Goal: Task Accomplishment & Management: Manage account settings

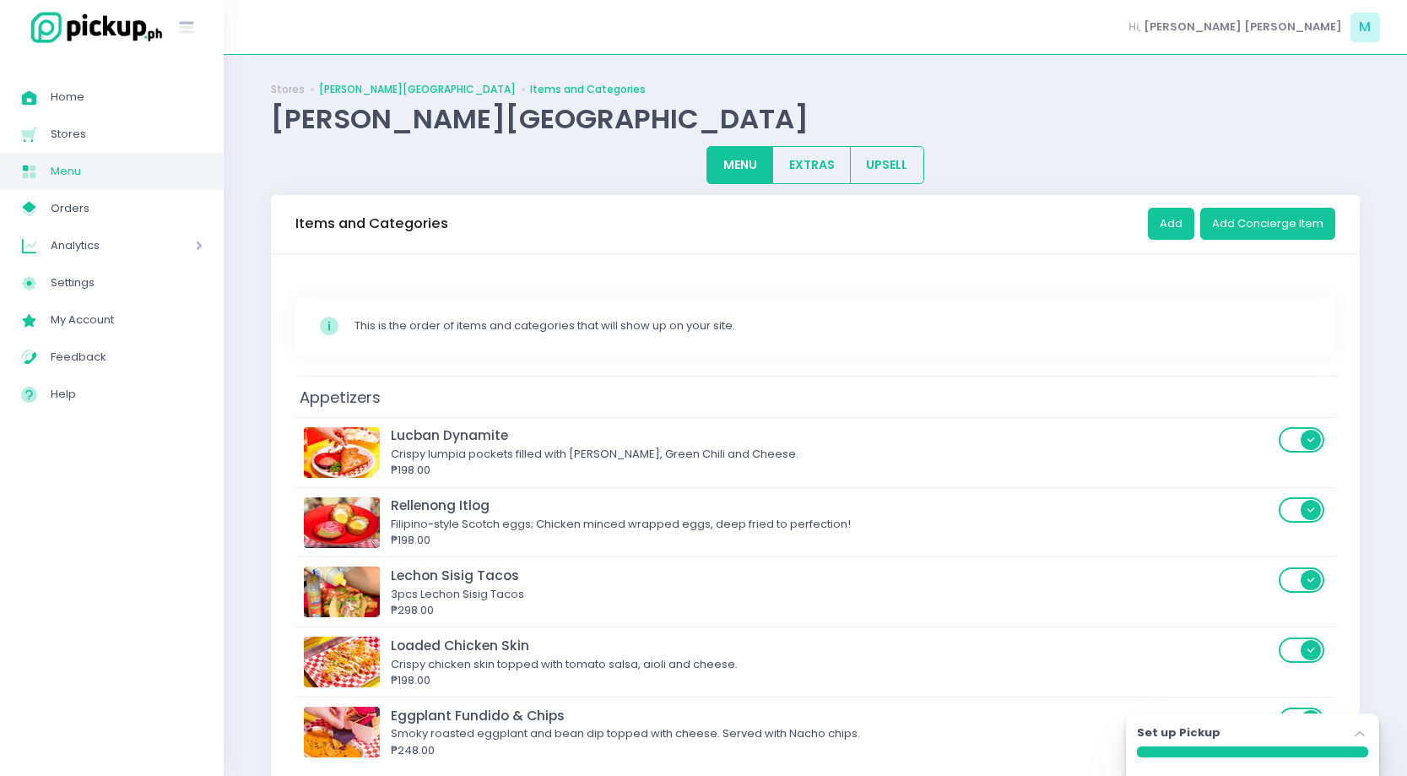
click at [399, 85] on link "Sama Sama - Urban Avenue" at bounding box center [417, 89] width 197 height 15
click at [288, 90] on link "Stores" at bounding box center [288, 89] width 34 height 15
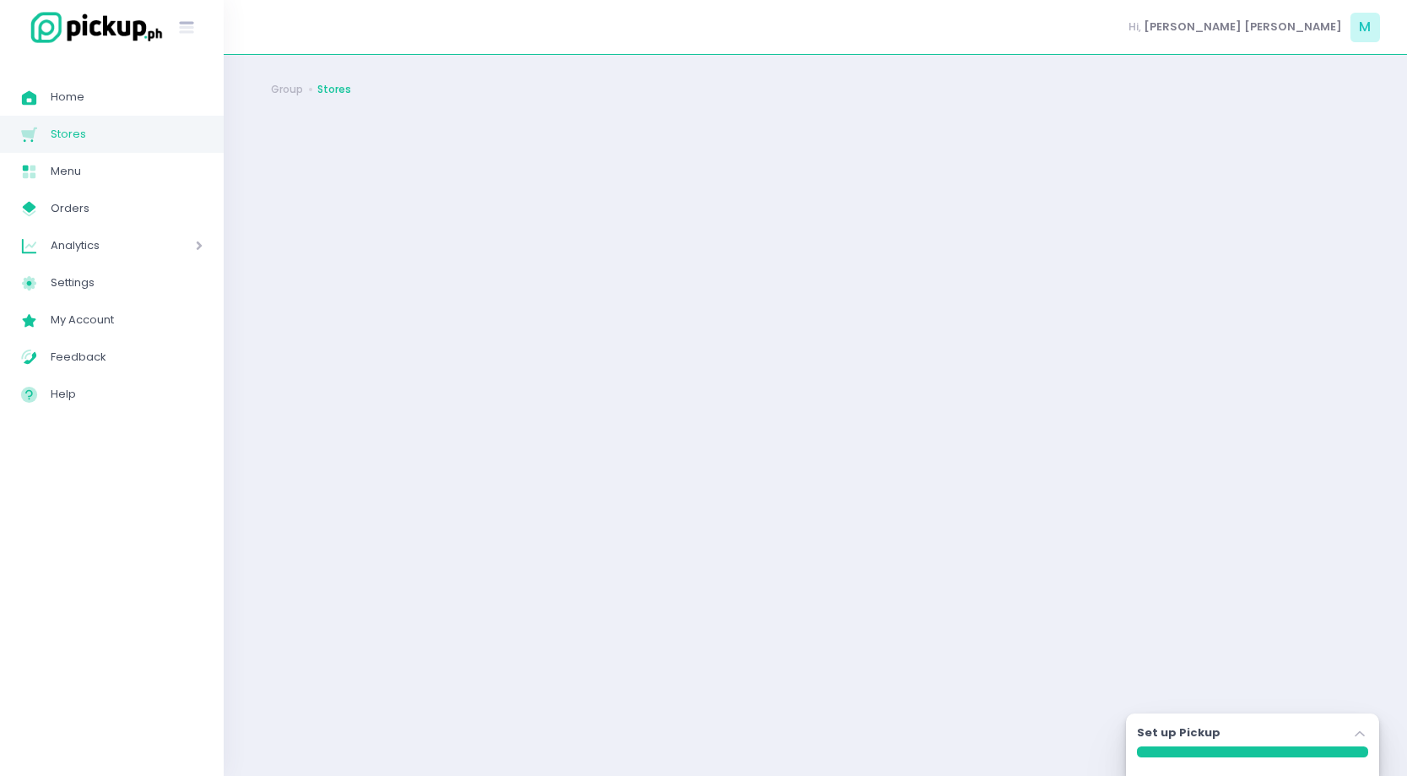
click at [329, 89] on link "Stores" at bounding box center [334, 89] width 34 height 15
click at [136, 208] on span "Orders" at bounding box center [127, 208] width 152 height 22
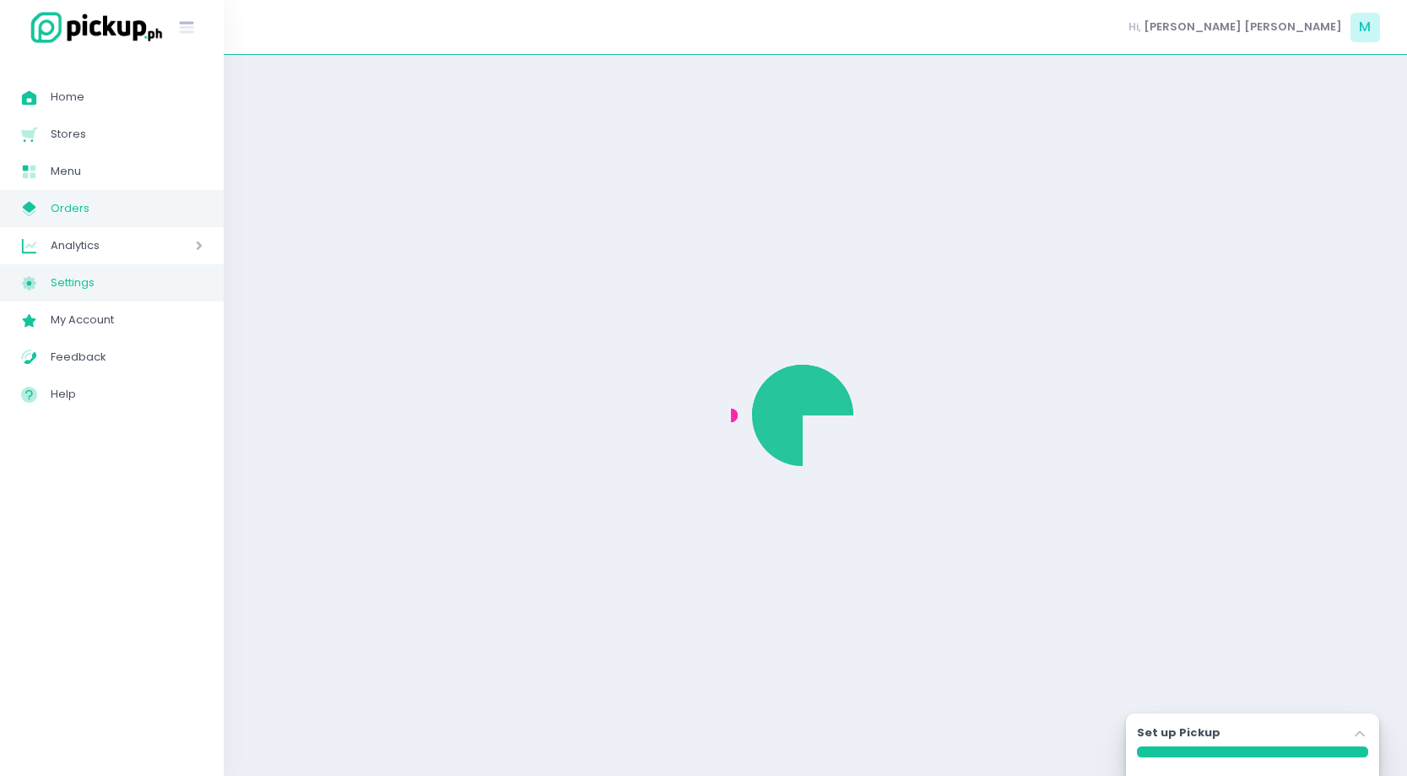
click at [82, 283] on span "Settings" at bounding box center [127, 283] width 152 height 22
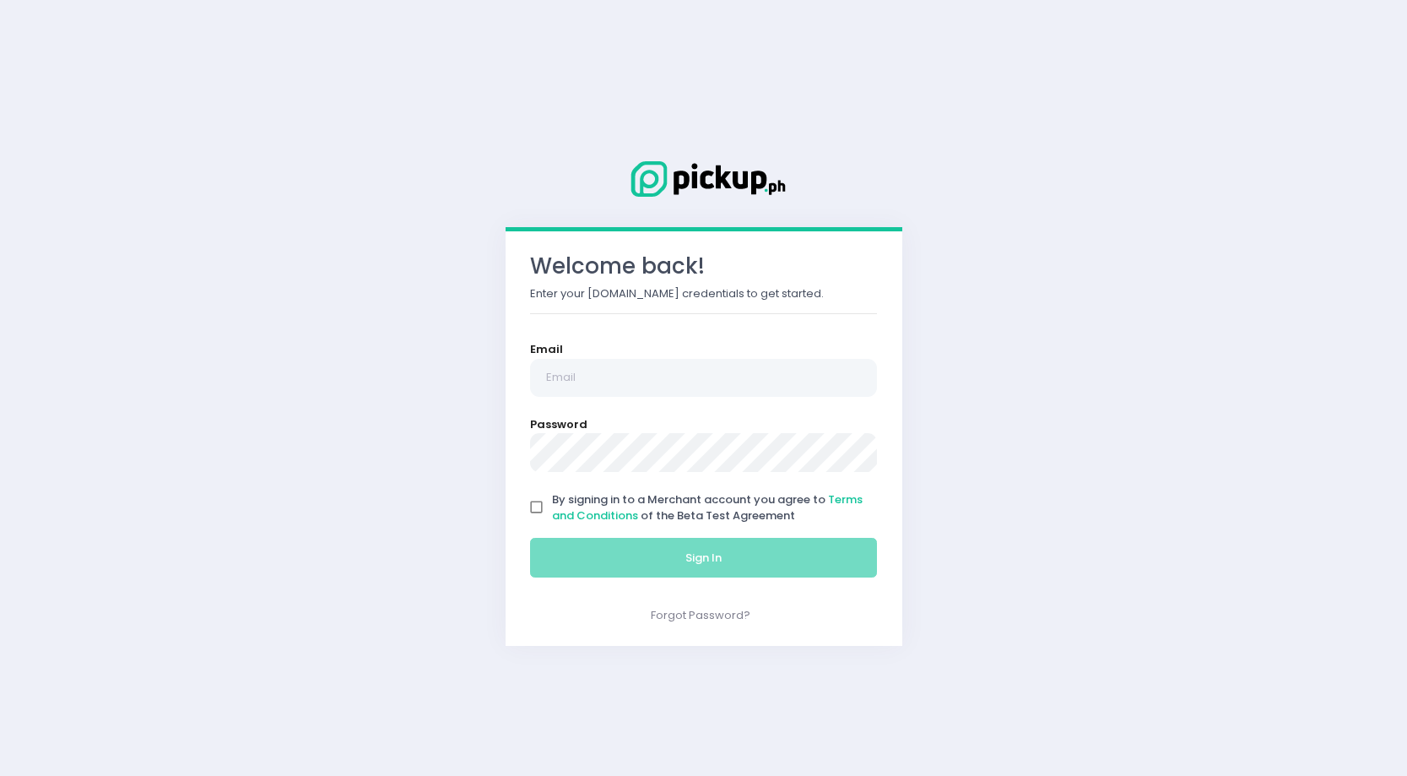
click at [243, 190] on div "Welcome back! Enter your [DOMAIN_NAME] credentials to get started. Email Passwo…" at bounding box center [703, 388] width 1407 height 776
click at [570, 381] on input "email" at bounding box center [704, 378] width 348 height 39
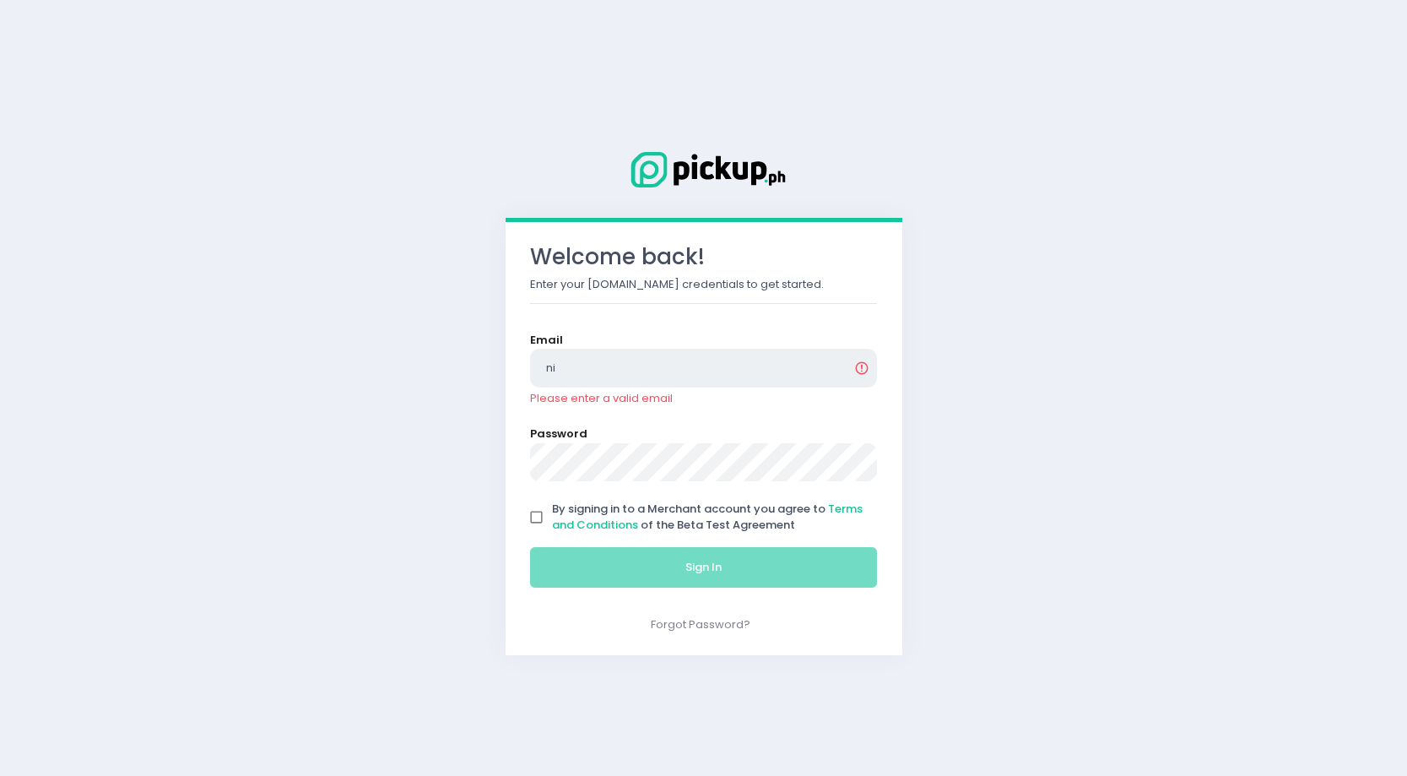
type input "n"
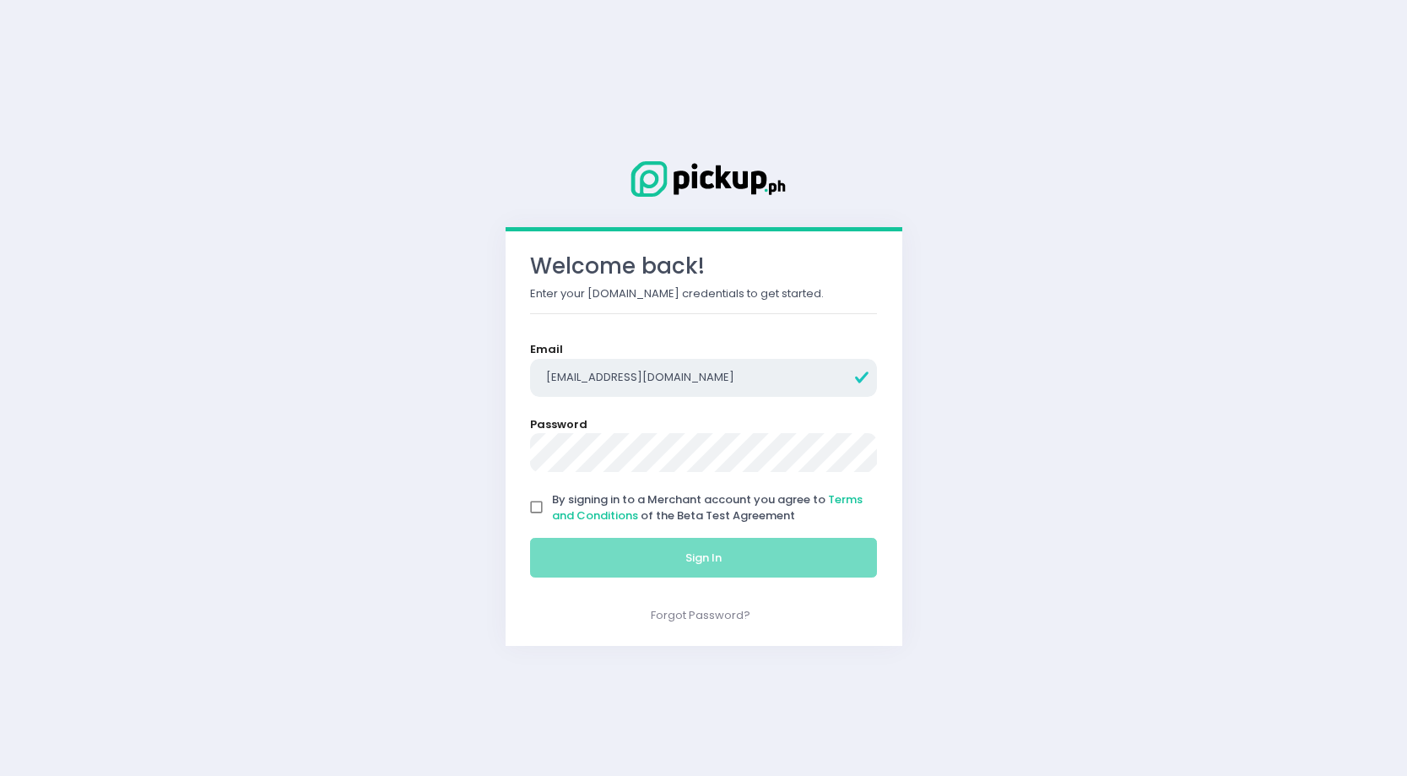
type input "[EMAIL_ADDRESS][DOMAIN_NAME]"
click at [544, 506] on input "By signing in to a Merchant account you agree to Terms and Conditions of the Be…" at bounding box center [537, 507] width 32 height 32
checkbox input "true"
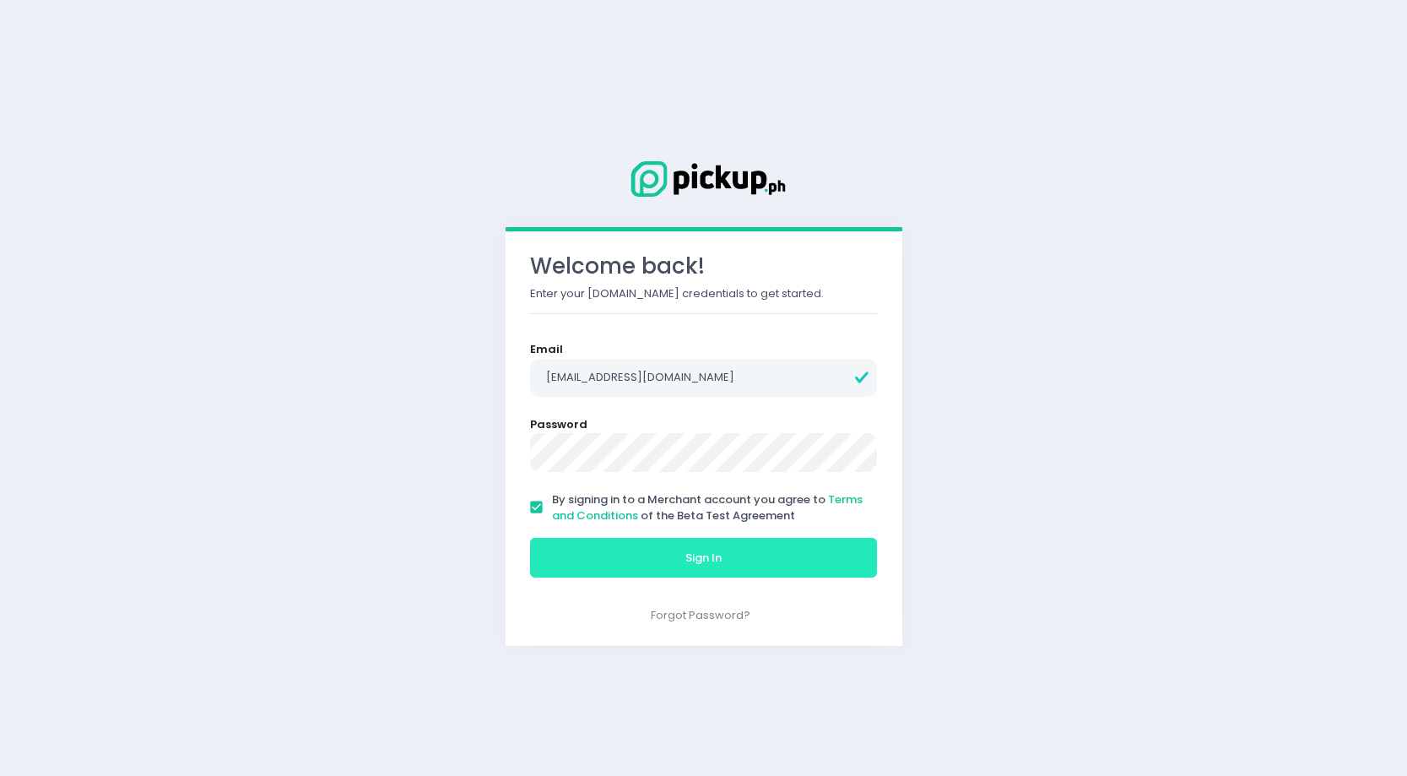
click at [607, 568] on button "Sign In" at bounding box center [704, 558] width 348 height 41
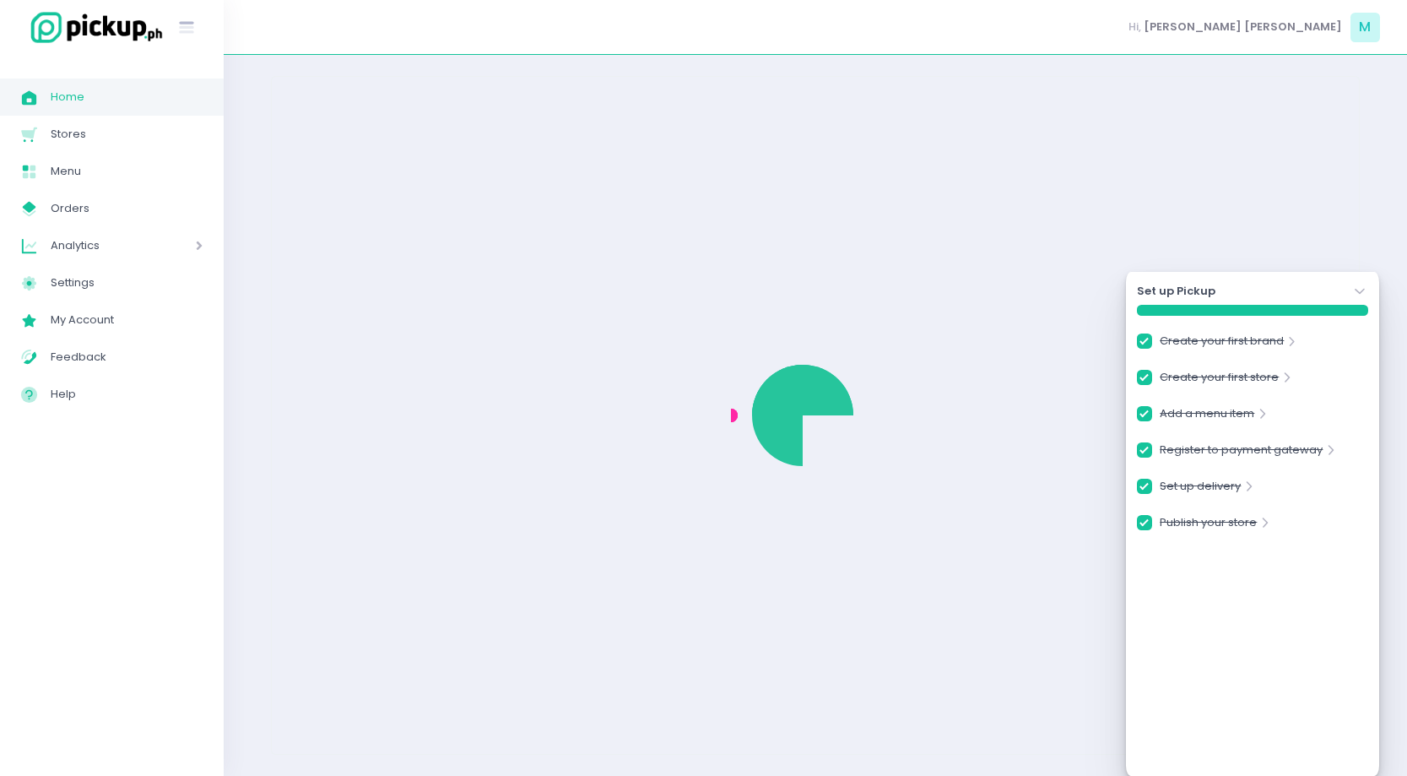
checkbox input "true"
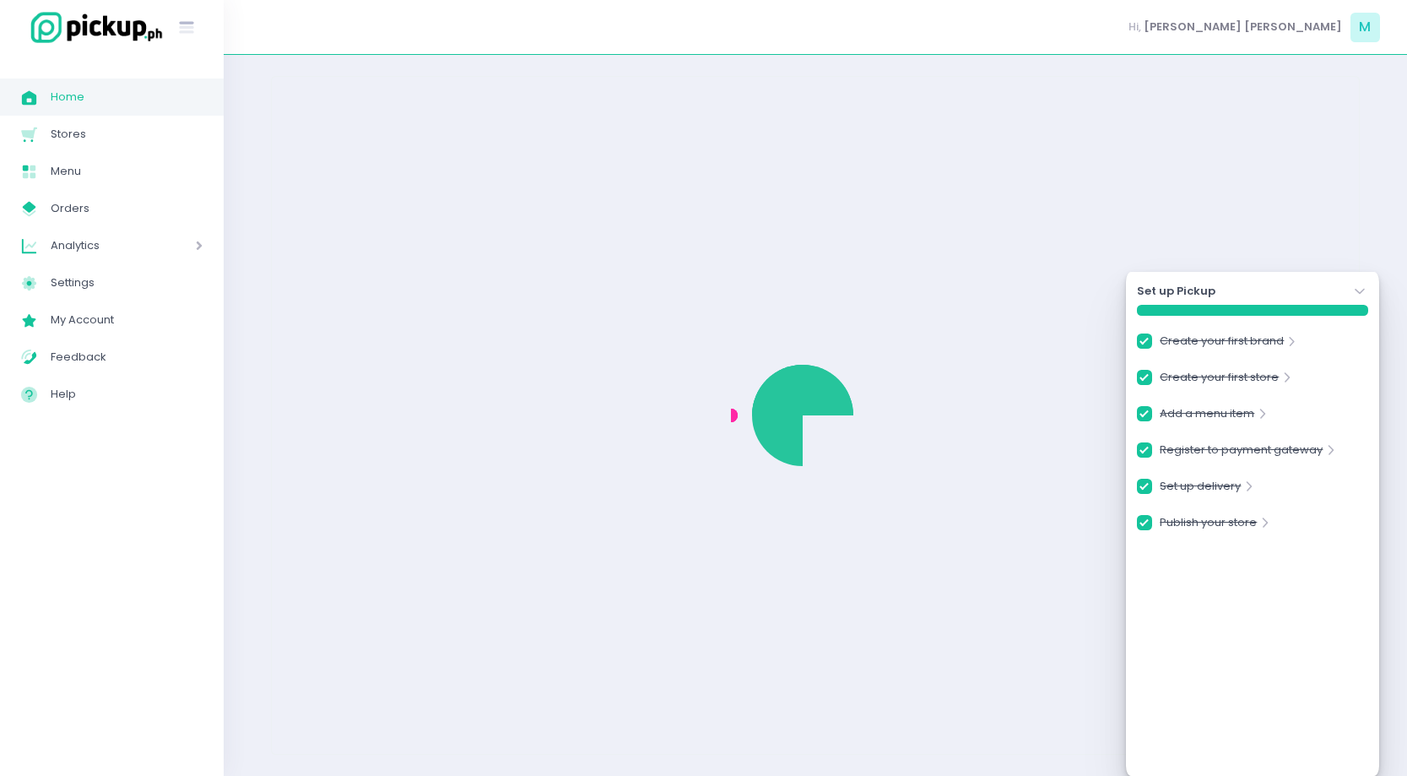
checkbox input "true"
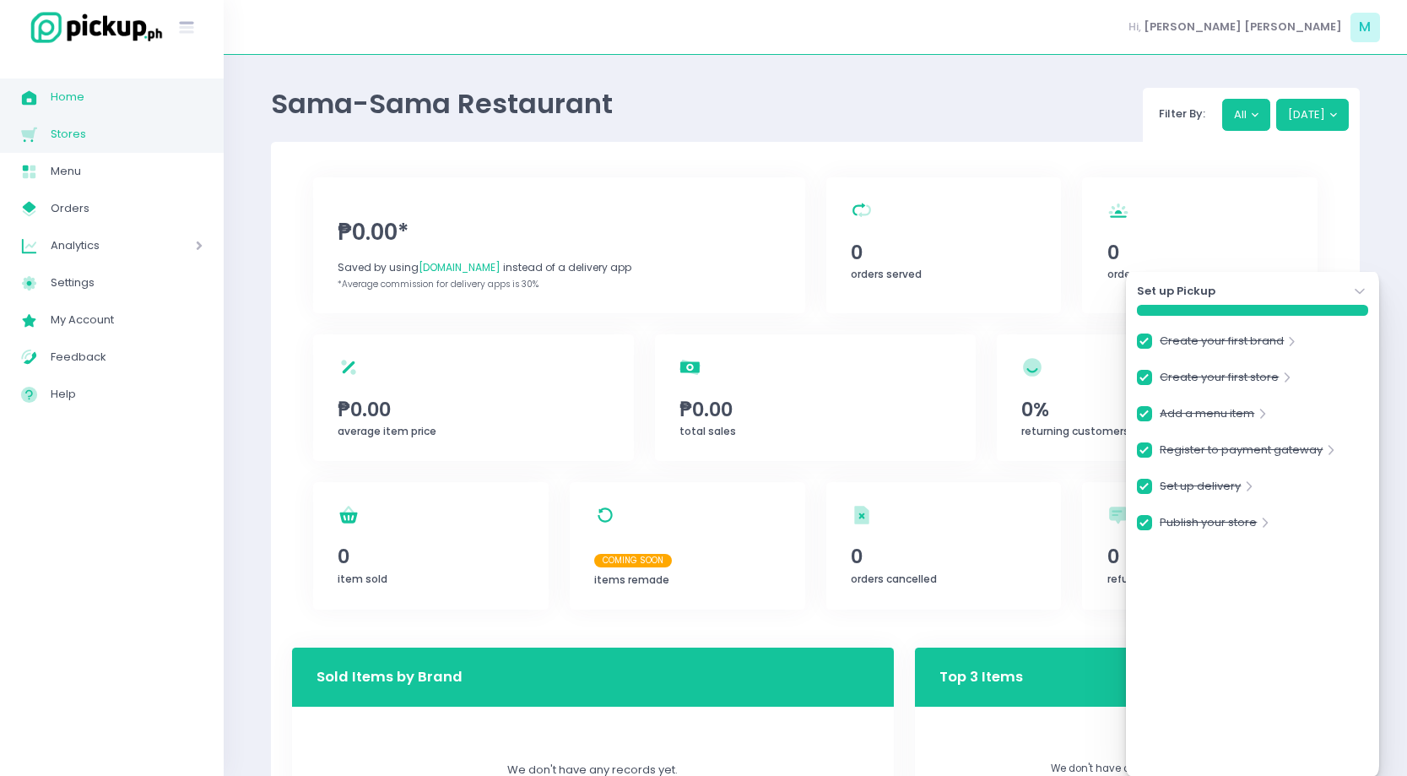
click at [156, 123] on span "Stores" at bounding box center [127, 134] width 152 height 22
checkbox input "true"
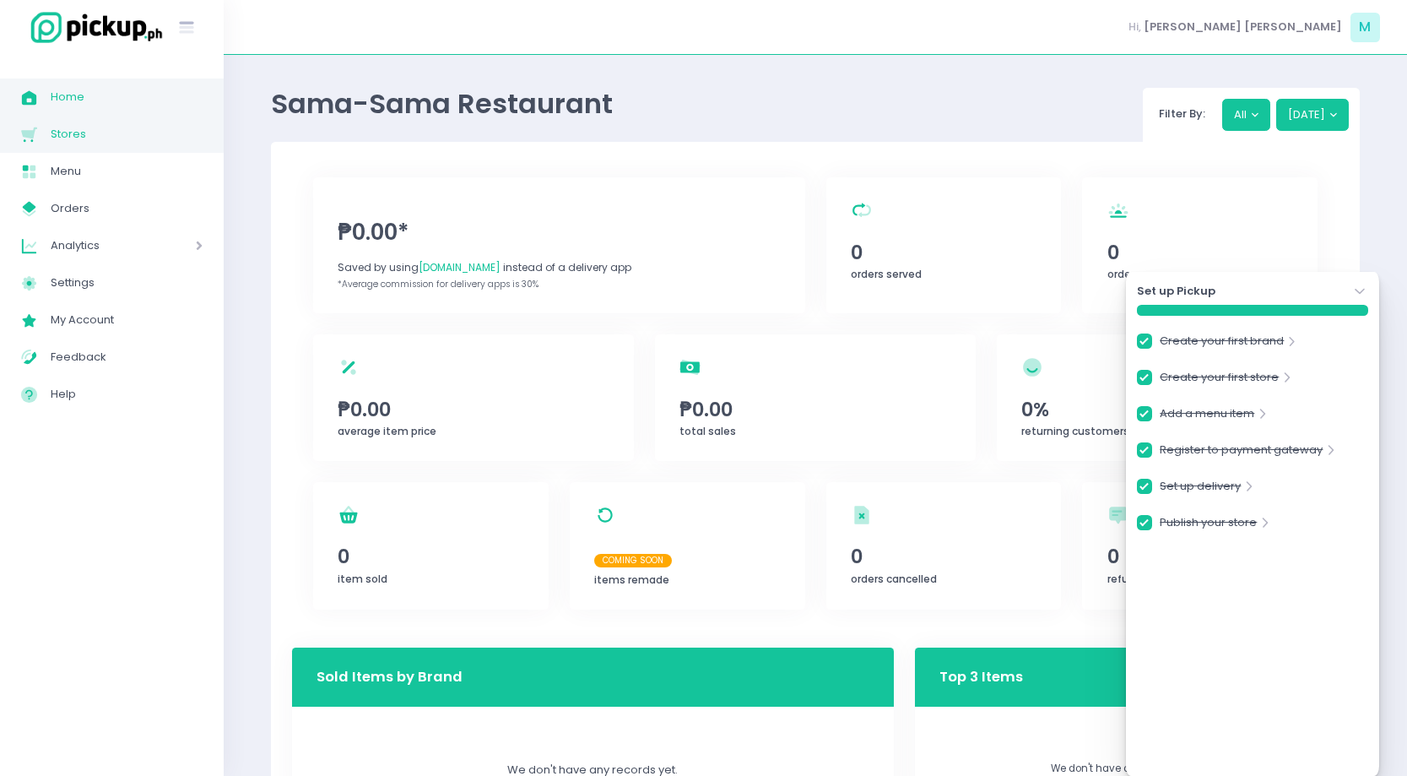
checkbox input "true"
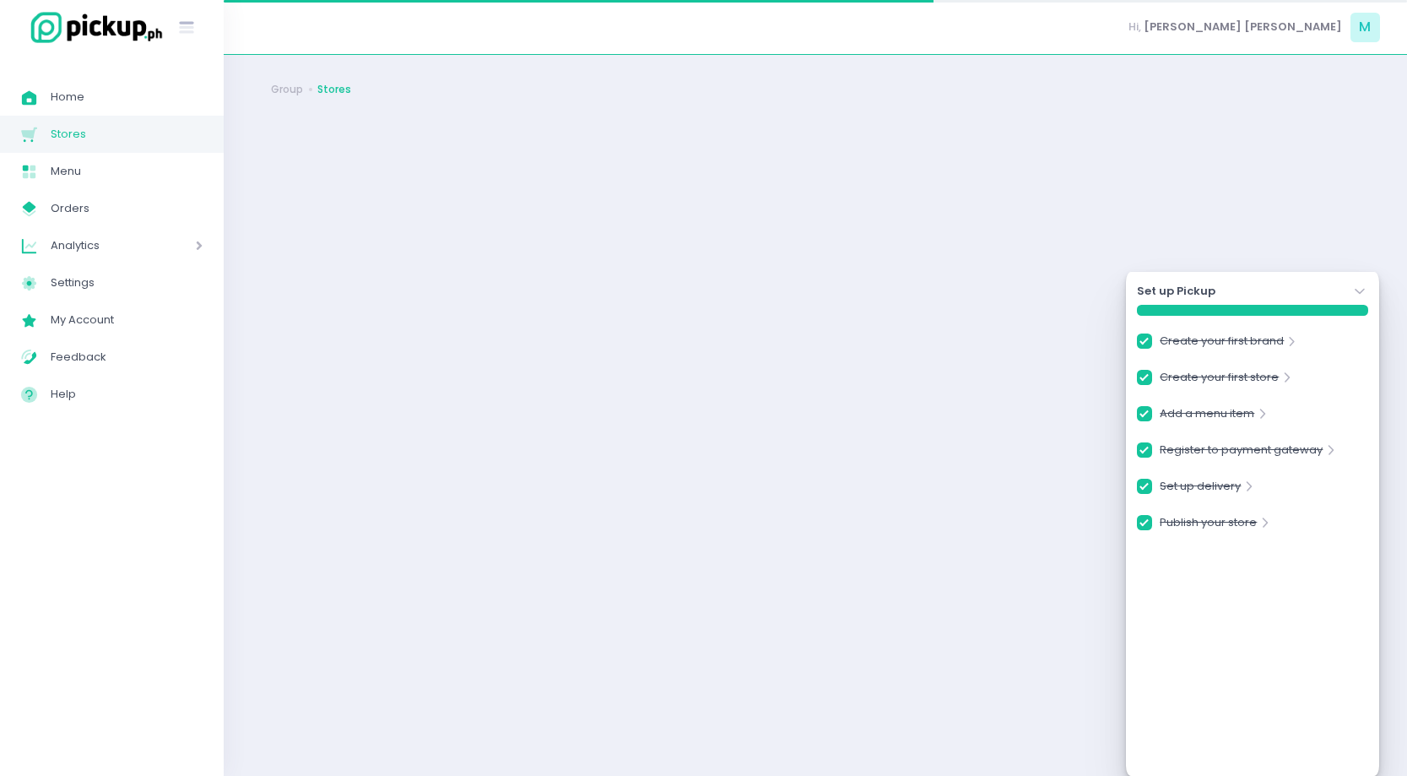
checkbox input "true"
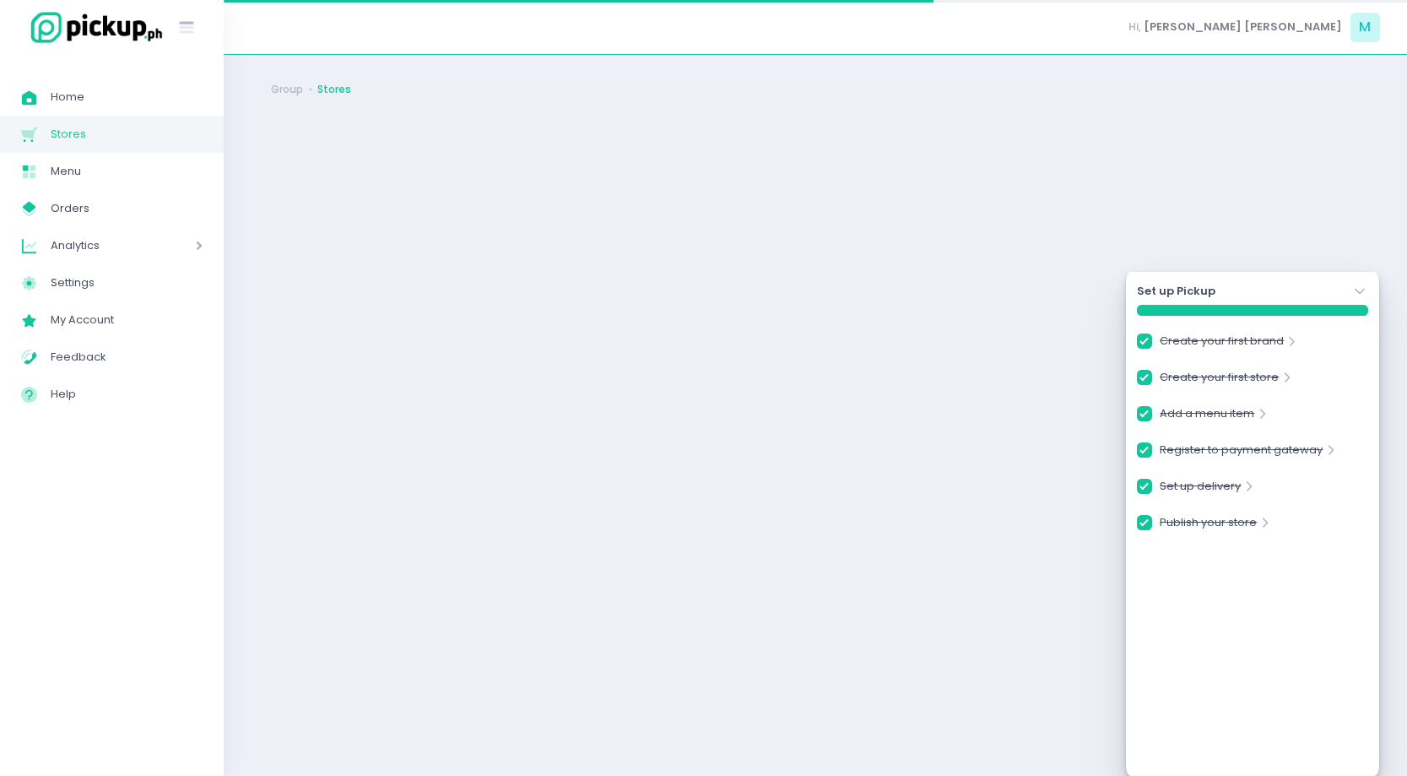
checkbox input "true"
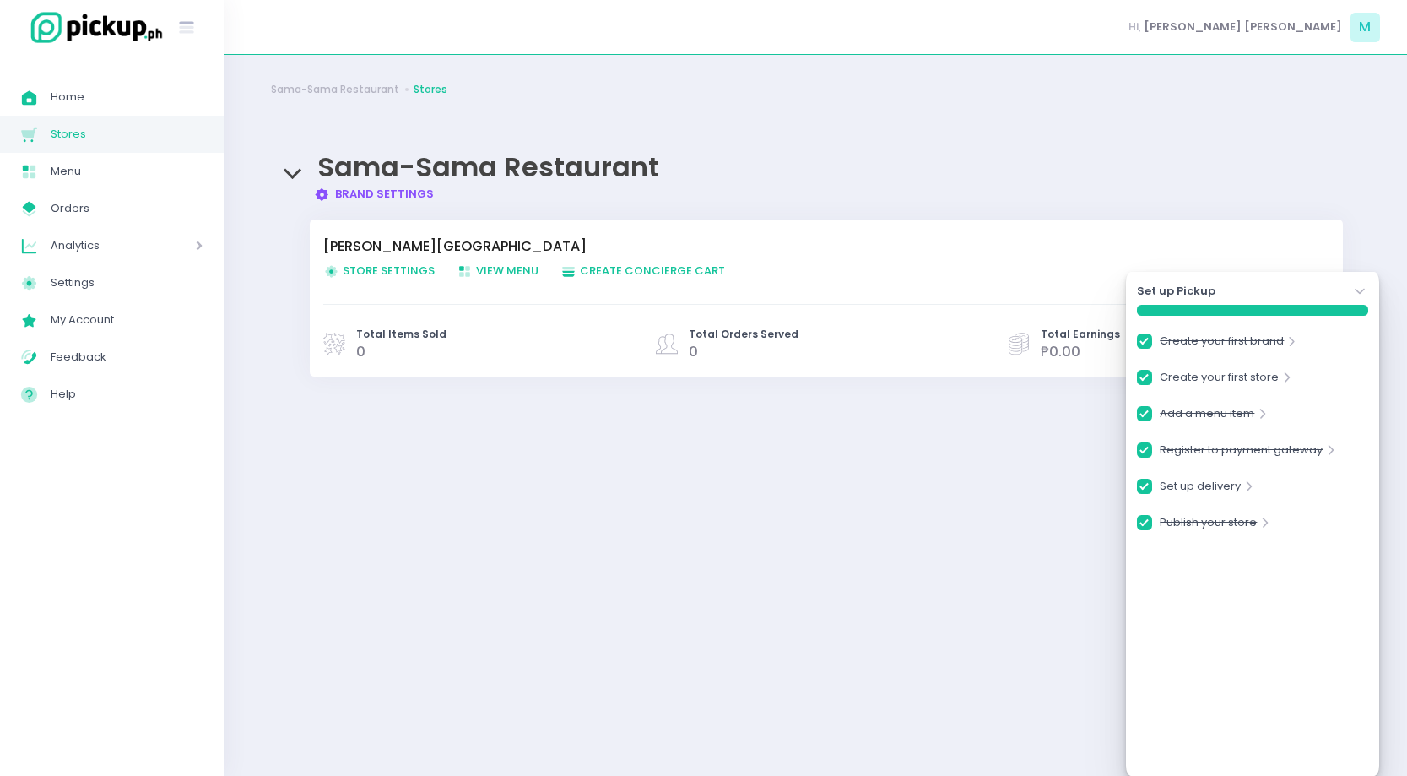
click at [396, 194] on link "Brand Settings Created with Sketch. Brand Settings" at bounding box center [374, 194] width 121 height 16
checkbox input "true"
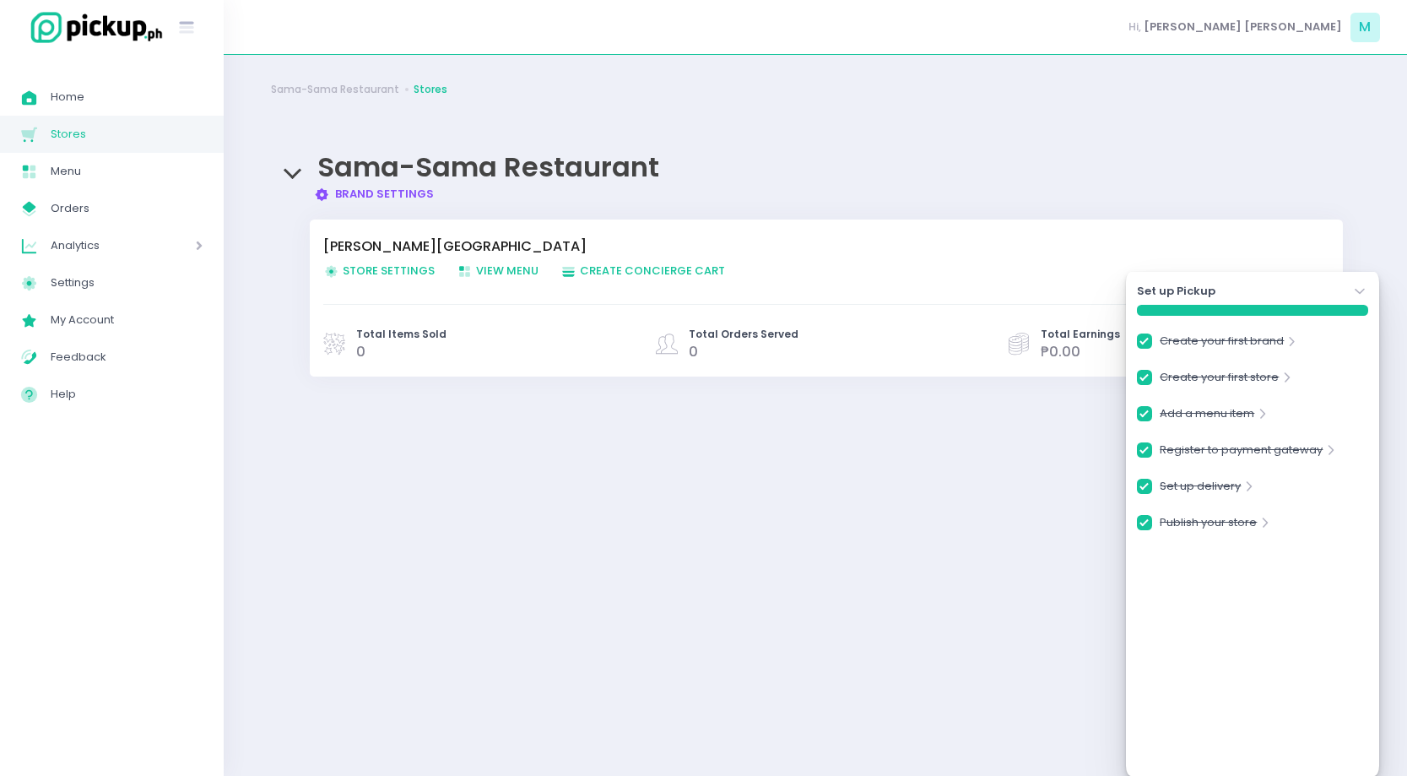
checkbox input "true"
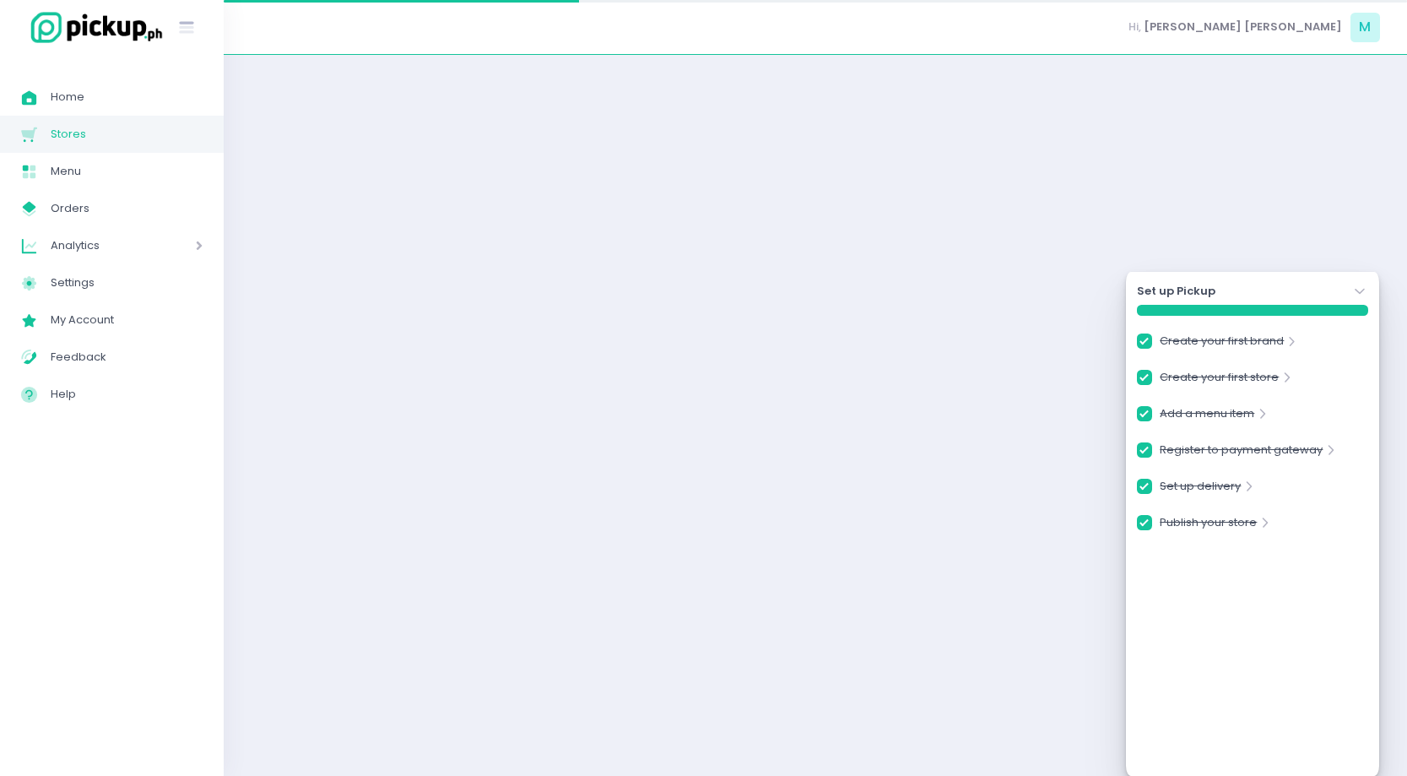
checkbox input "true"
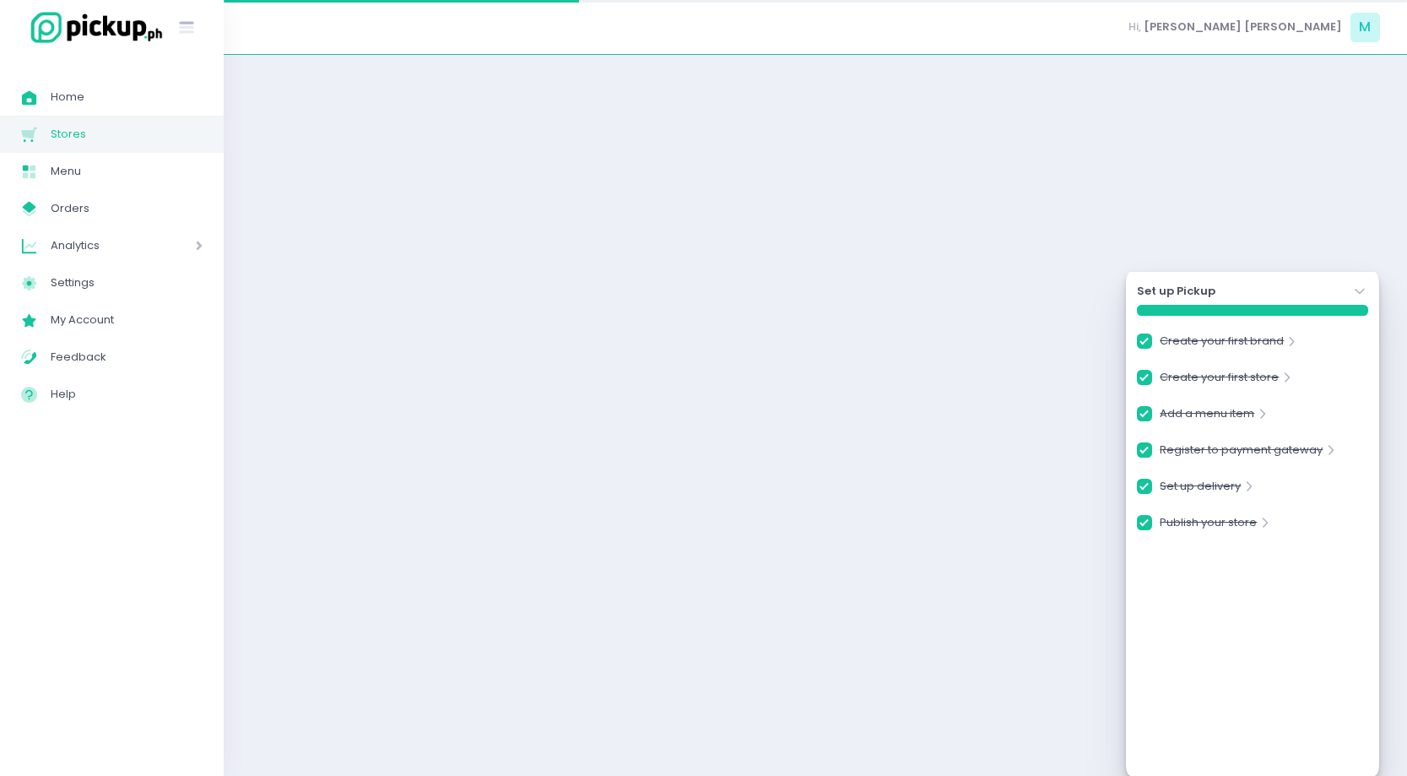
checkbox input "true"
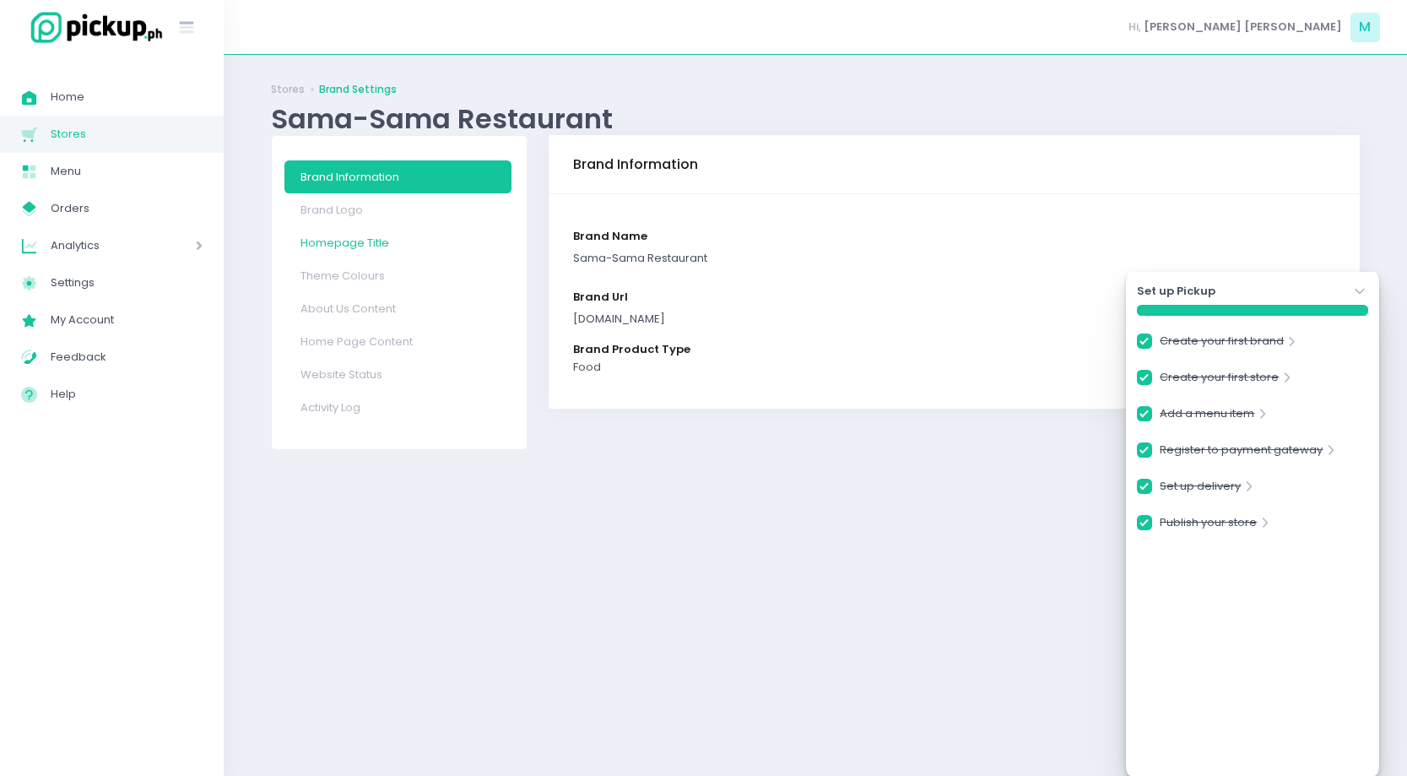
click at [388, 230] on link "Homepage Title" at bounding box center [397, 242] width 227 height 33
checkbox input "true"
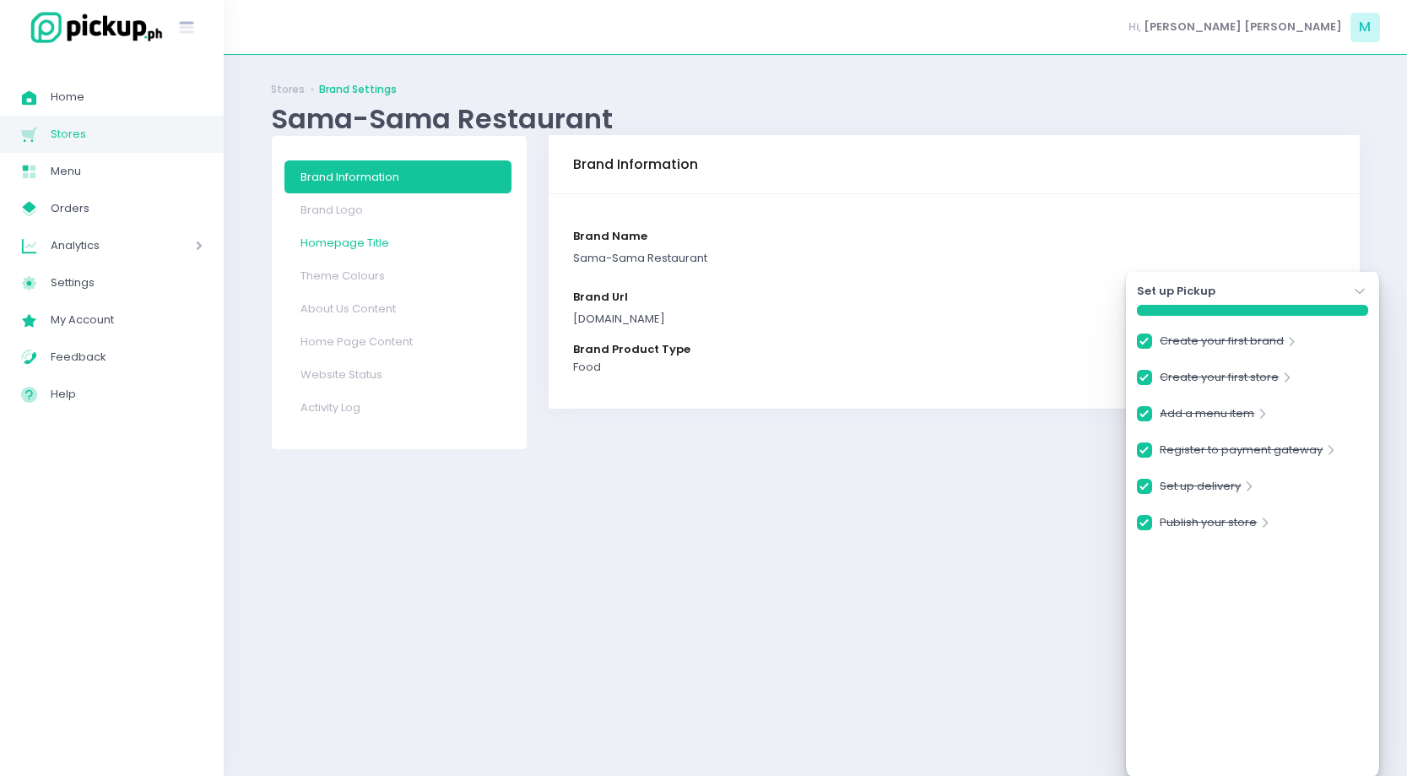
checkbox input "true"
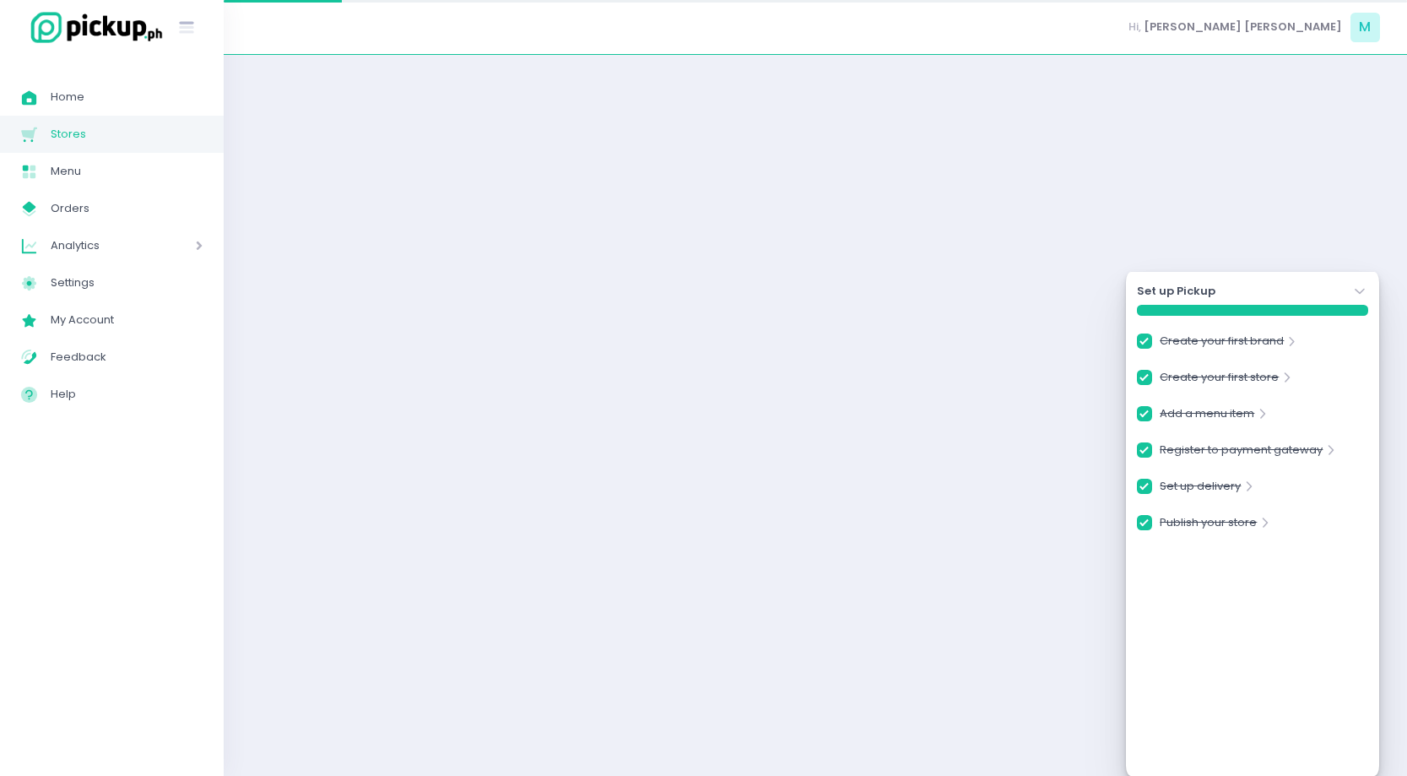
select select "normal"
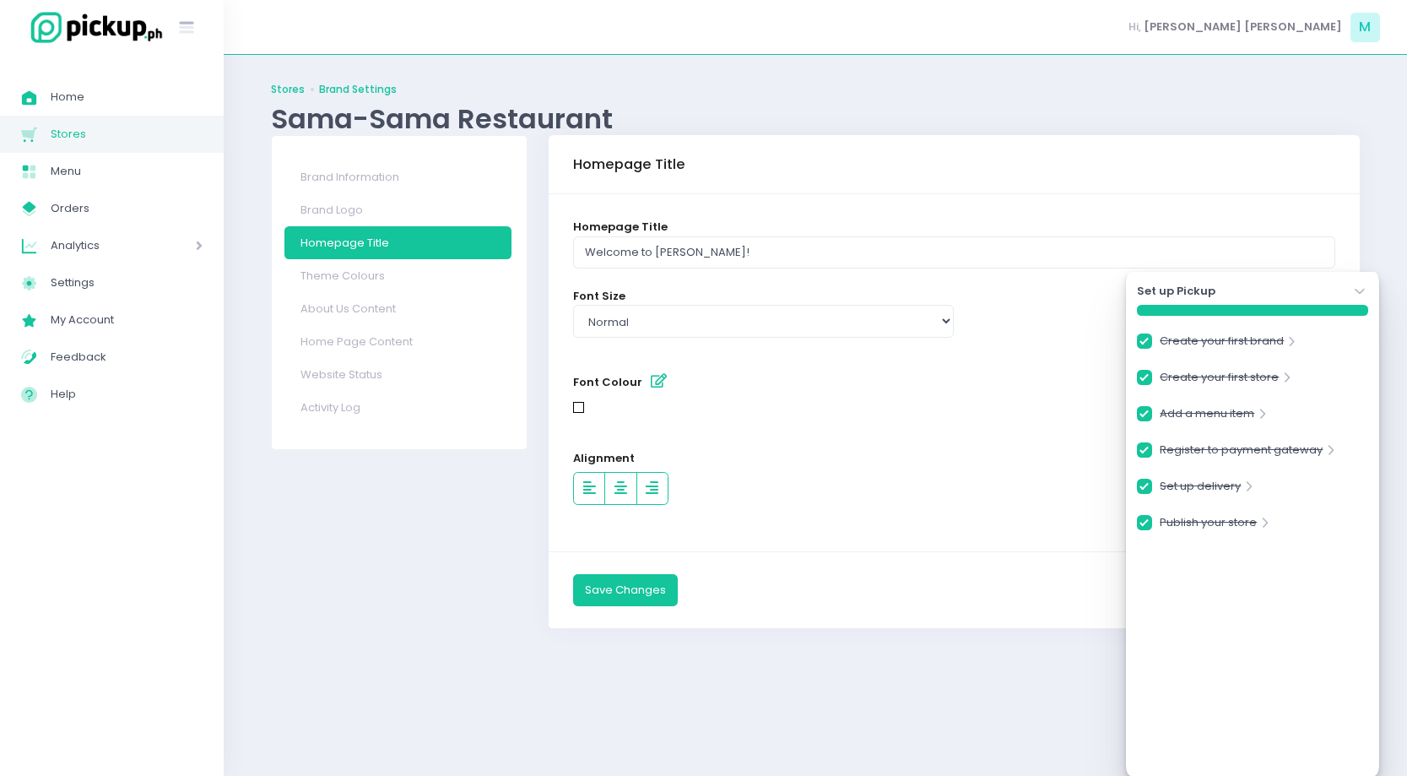
click at [288, 94] on link "Stores" at bounding box center [288, 89] width 34 height 15
checkbox input "true"
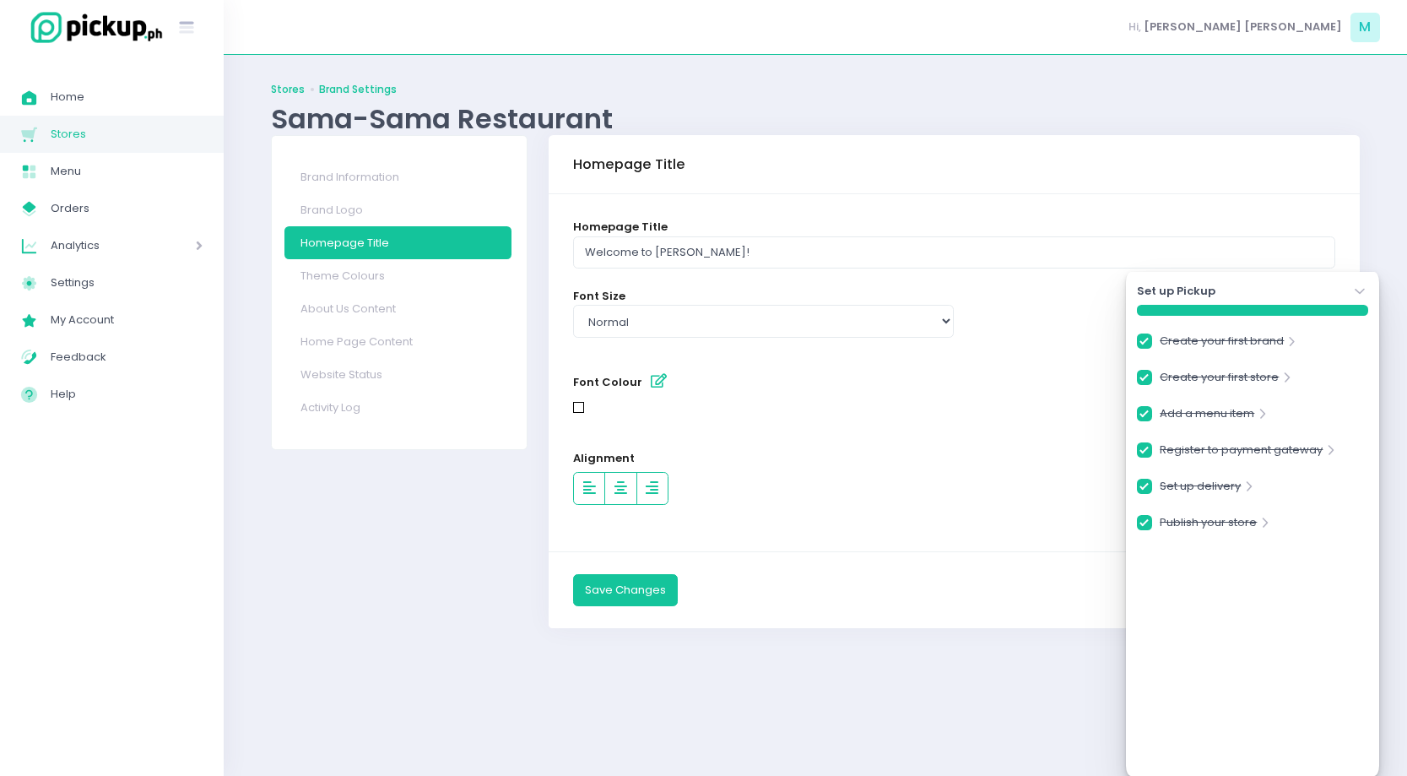
checkbox input "true"
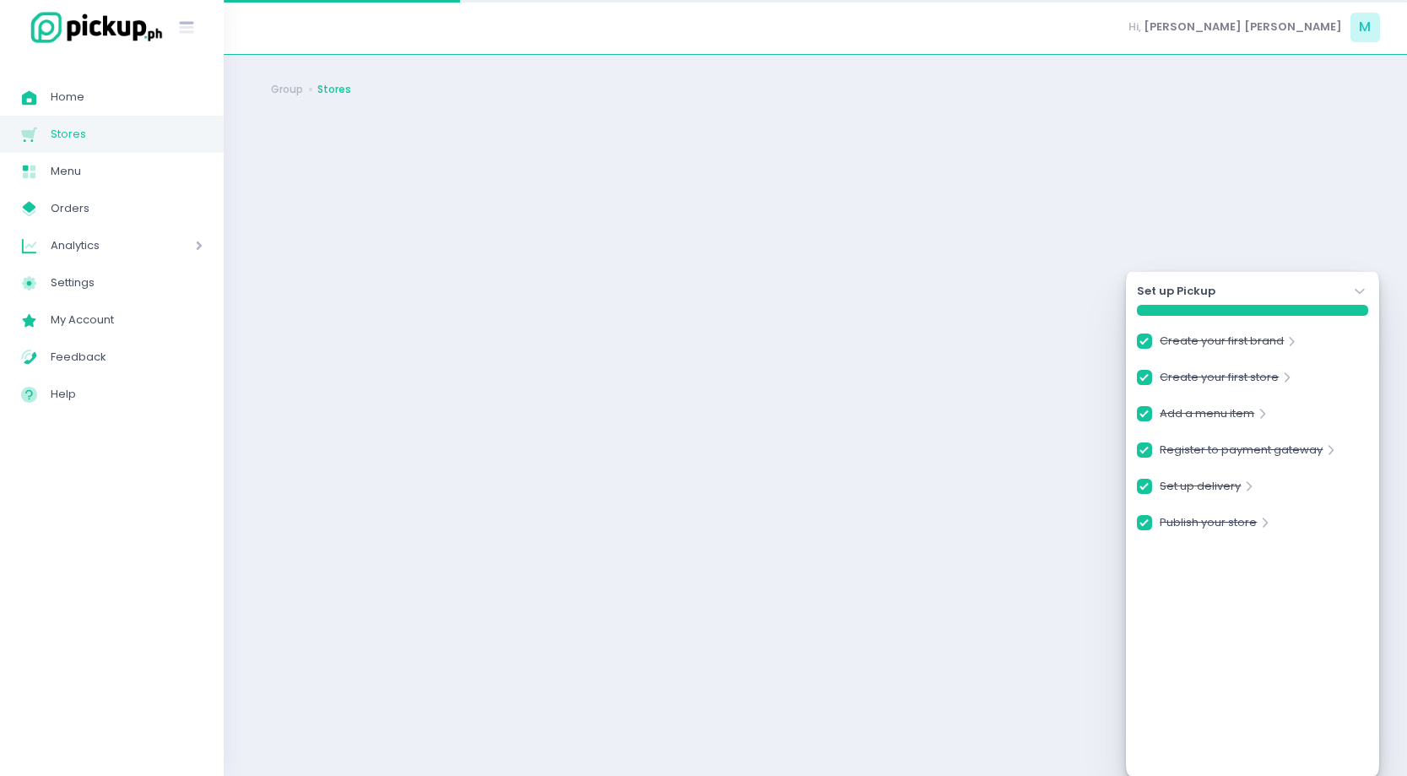
checkbox input "true"
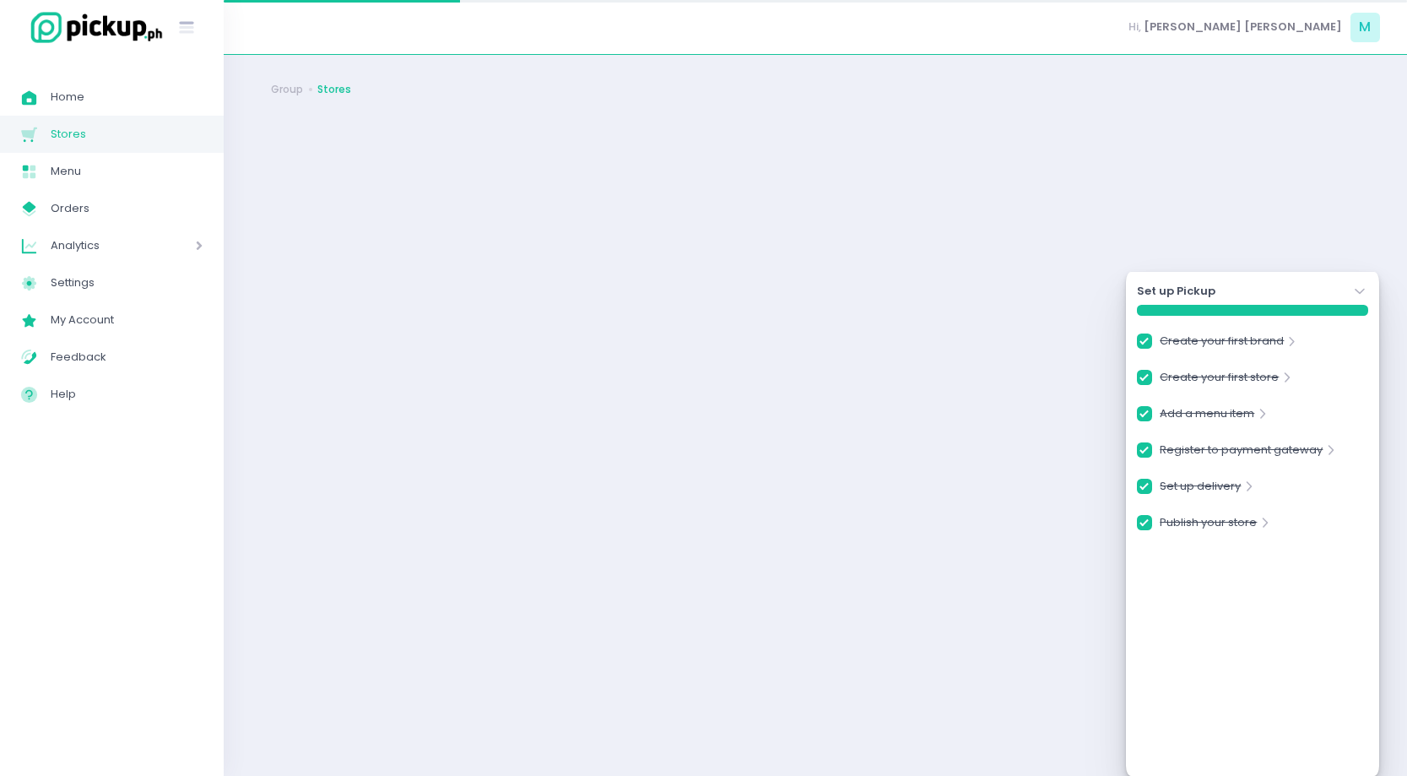
checkbox input "true"
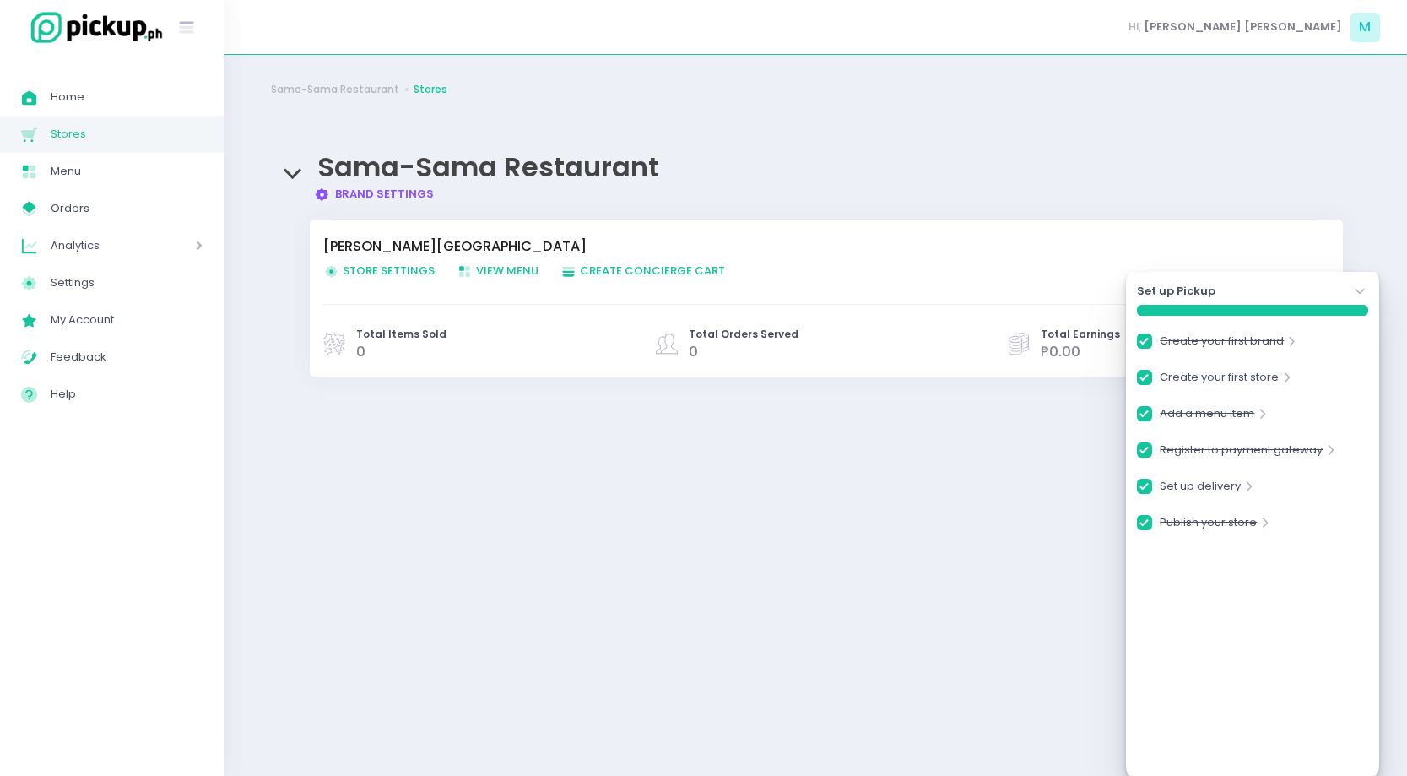
click at [397, 271] on span "Store Settings Created with Sketch. Store Settings" at bounding box center [378, 270] width 111 height 16
checkbox input "true"
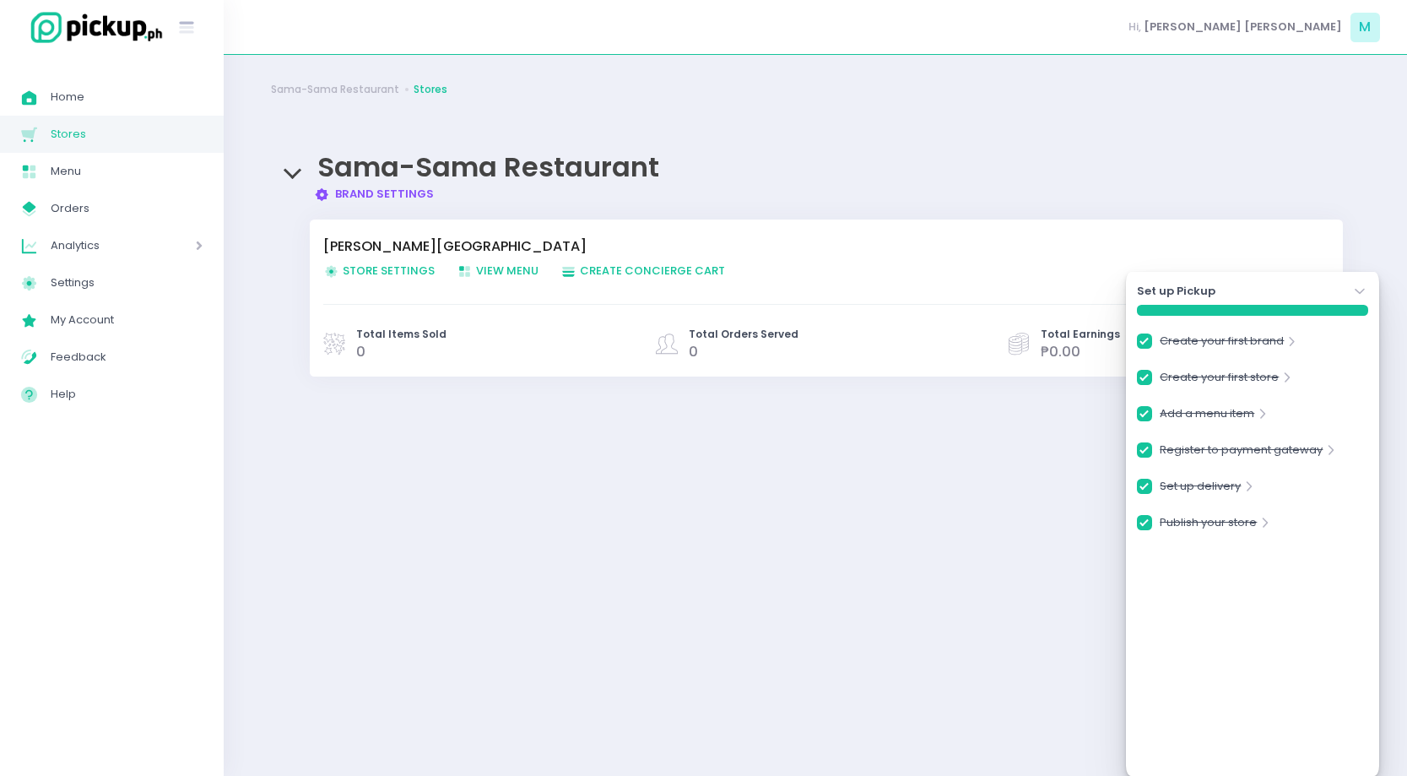
checkbox input "true"
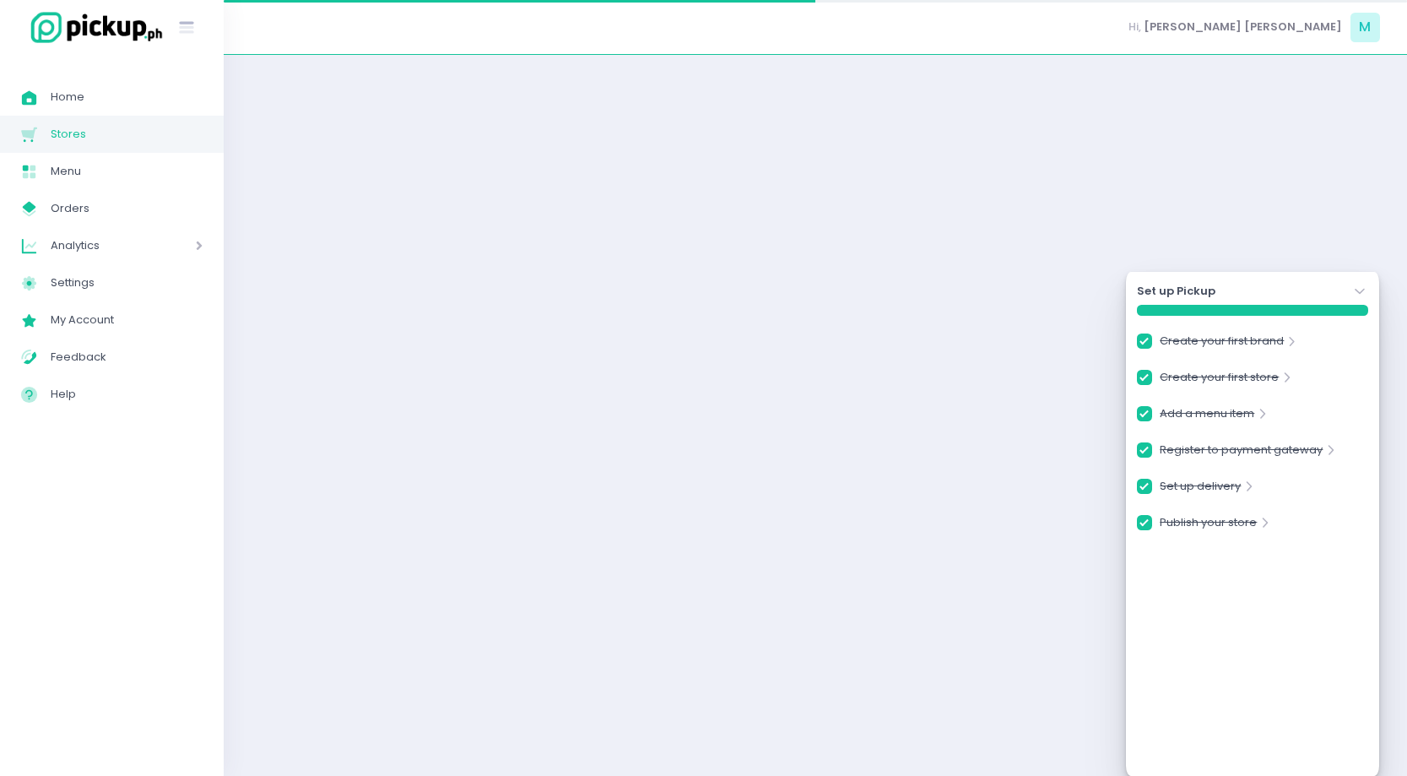
checkbox input "true"
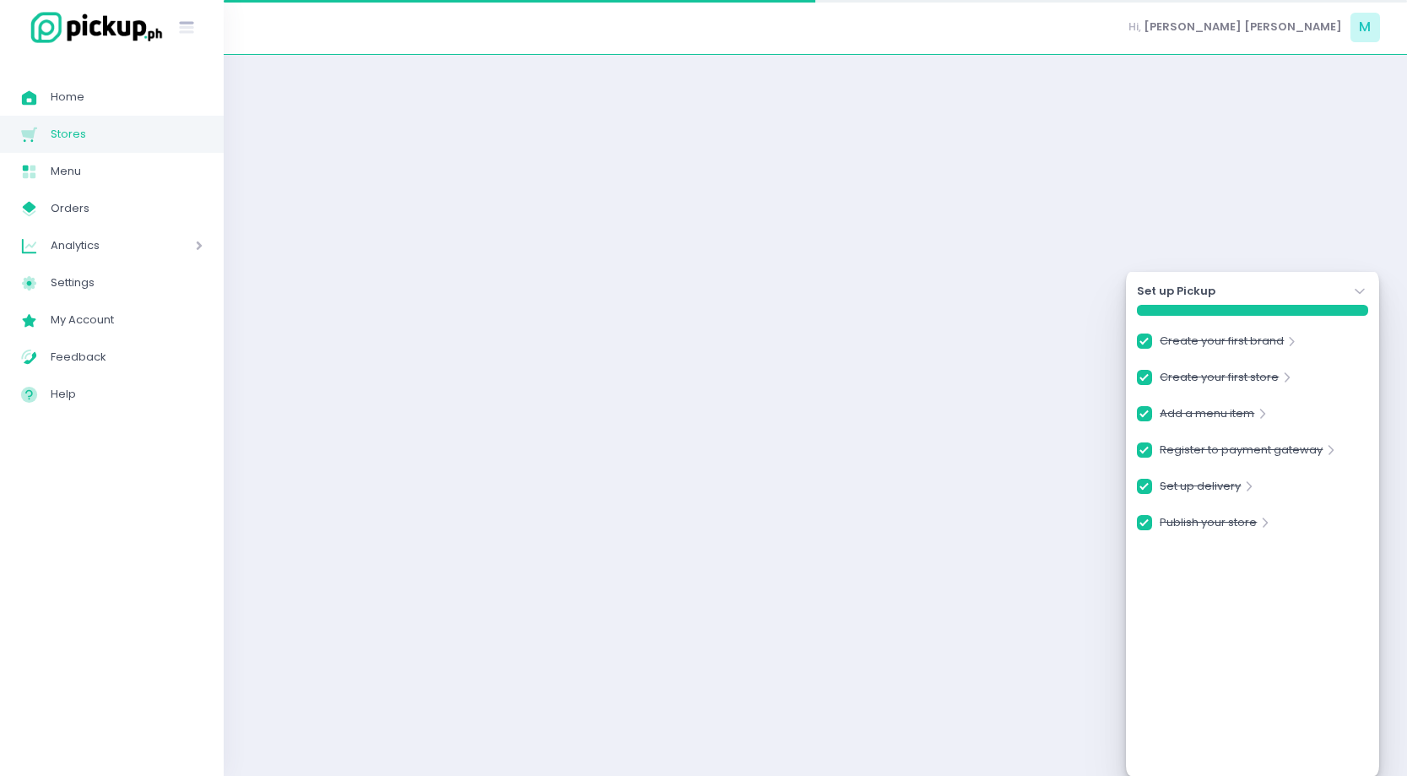
checkbox input "true"
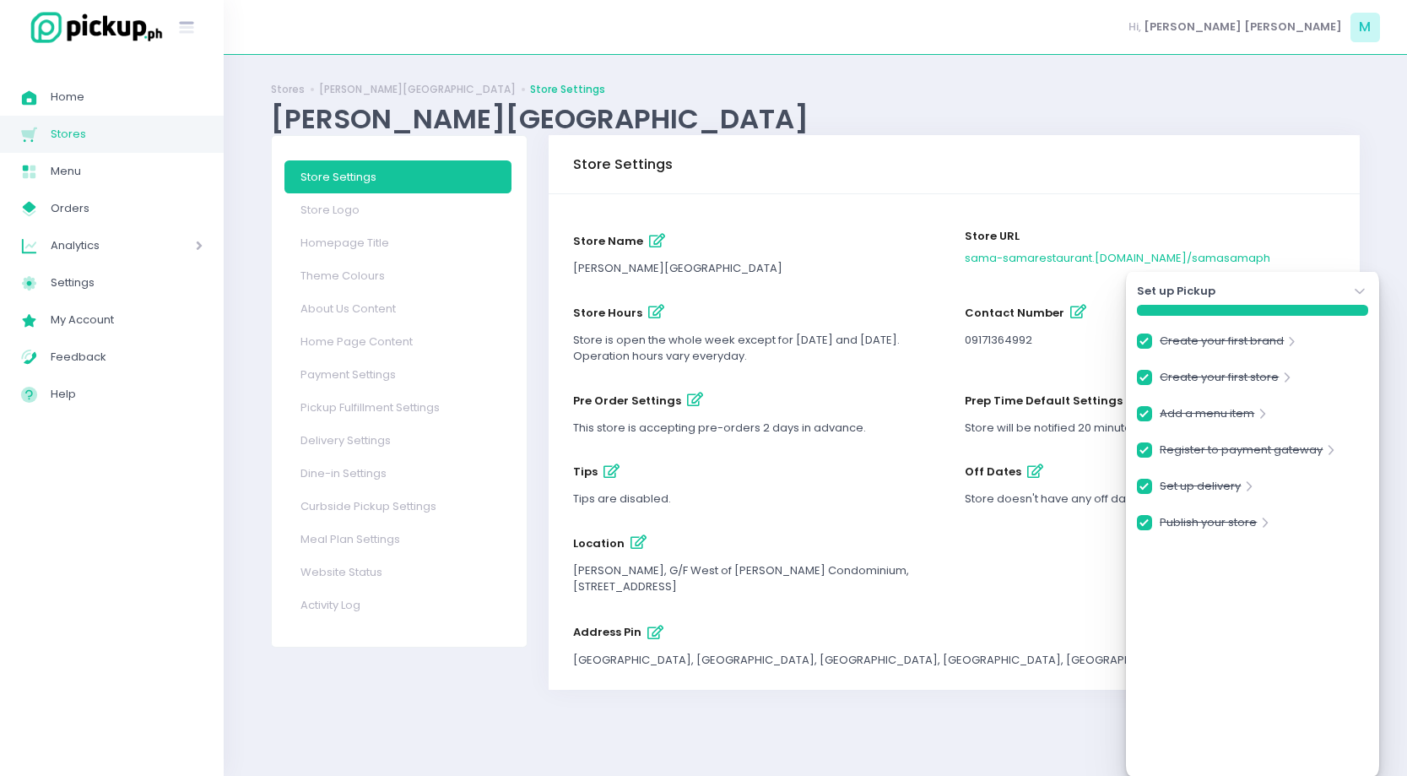
click at [1034, 231] on div "Store URL sama-samarestaurant .pickup.ph / samasamaph" at bounding box center [1150, 246] width 370 height 39
click at [327, 448] on link "Delivery Settings" at bounding box center [397, 440] width 227 height 33
checkbox input "true"
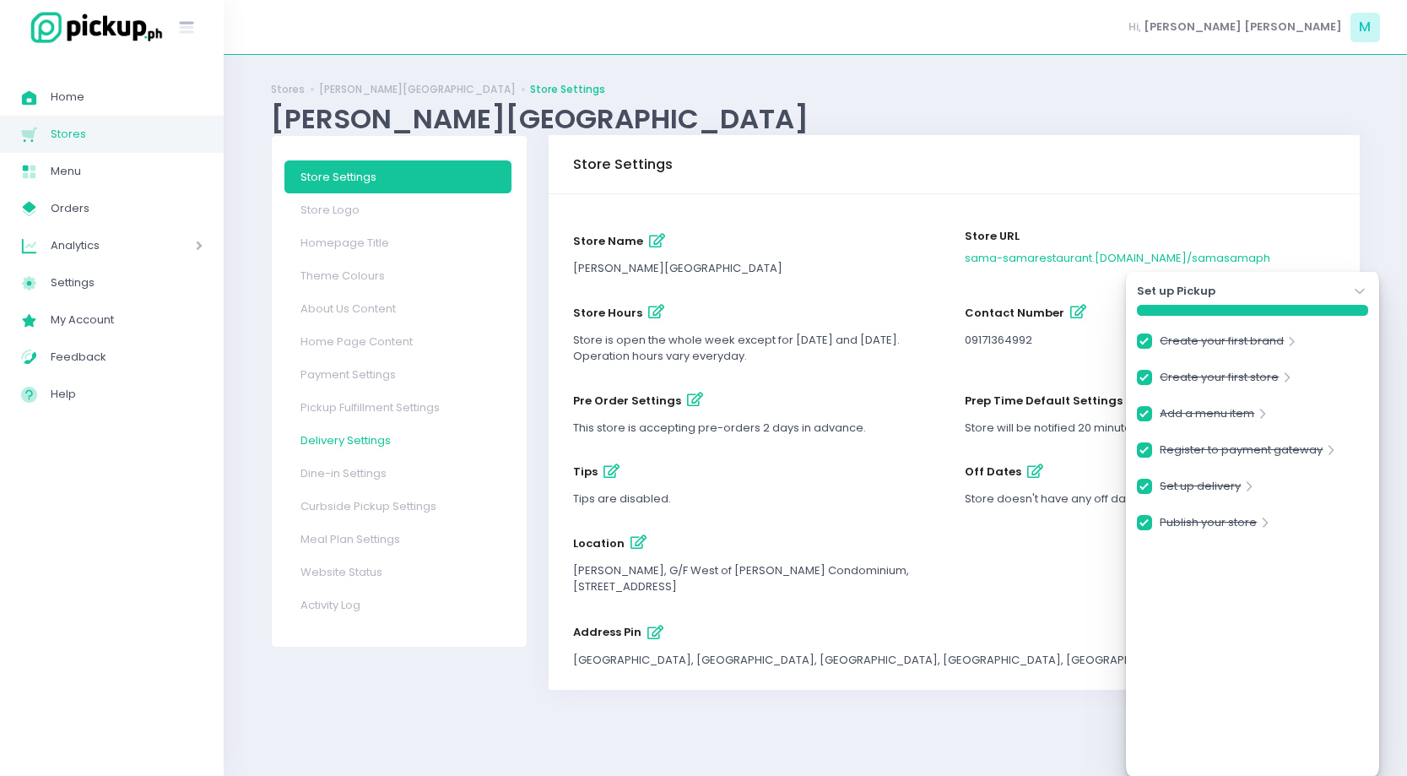
checkbox input "true"
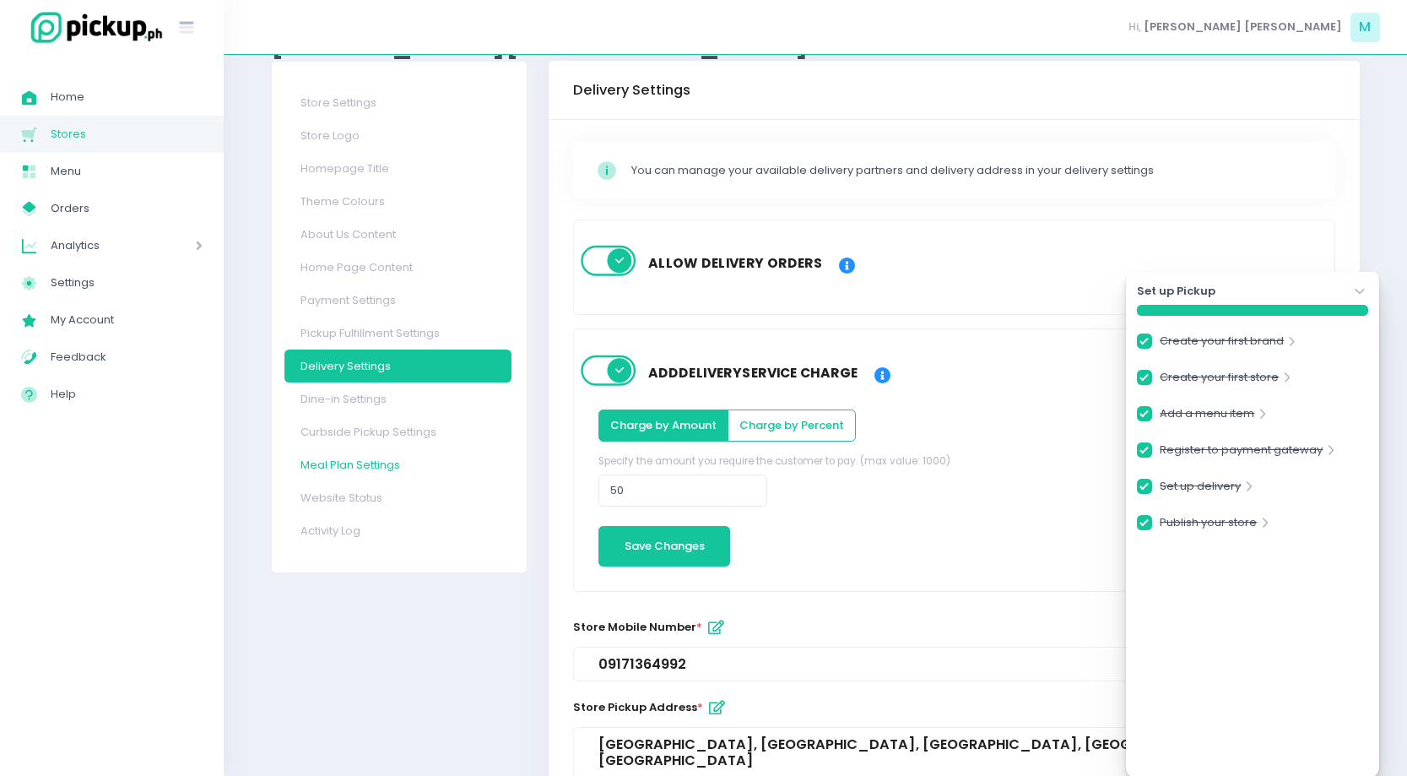
scroll to position [78, 0]
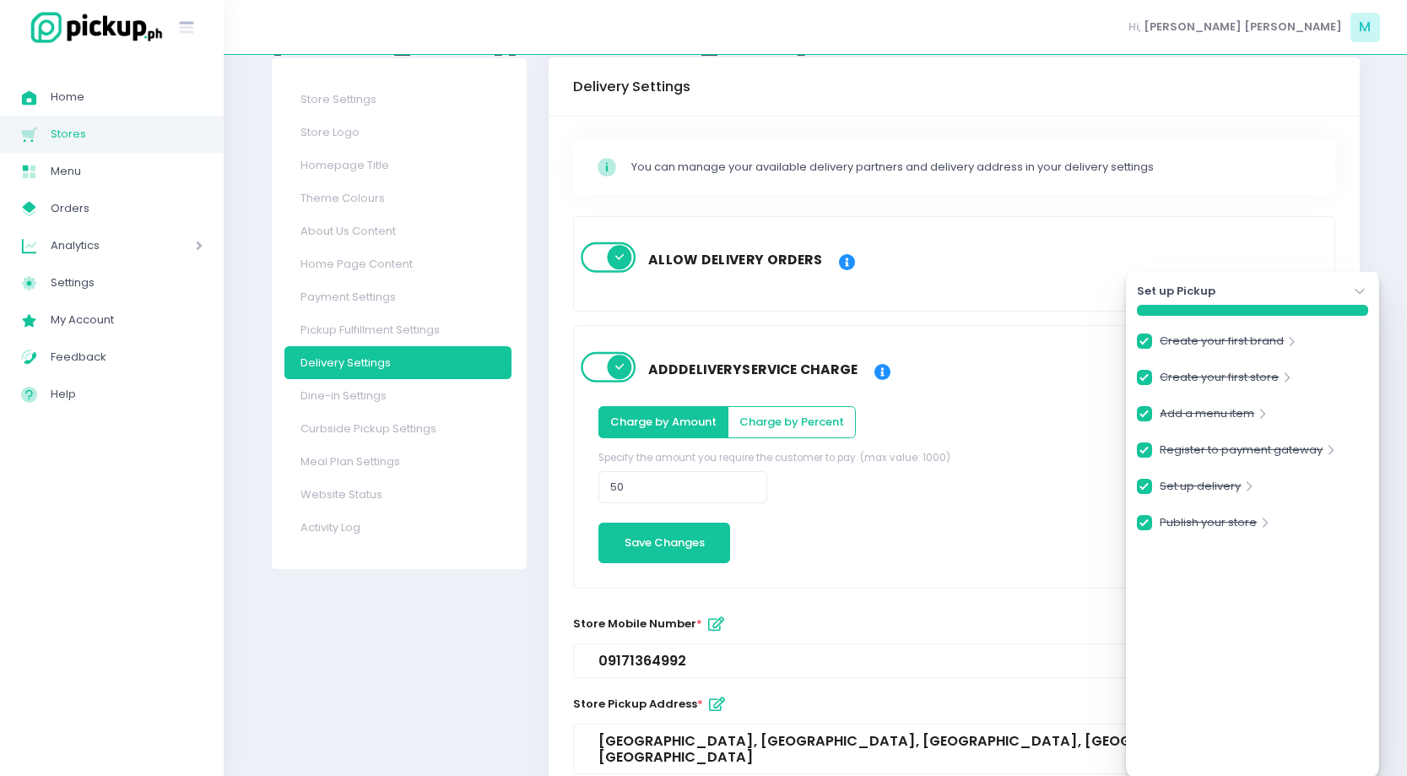
click at [1070, 154] on div "Stockholm-icons / Code / Info-circle Created with Sketch. You can manage your a…" at bounding box center [954, 166] width 762 height 57
click at [1360, 291] on icon "Stockholm-icons / Navigation / Angle-down Created with Sketch." at bounding box center [1359, 291] width 17 height 17
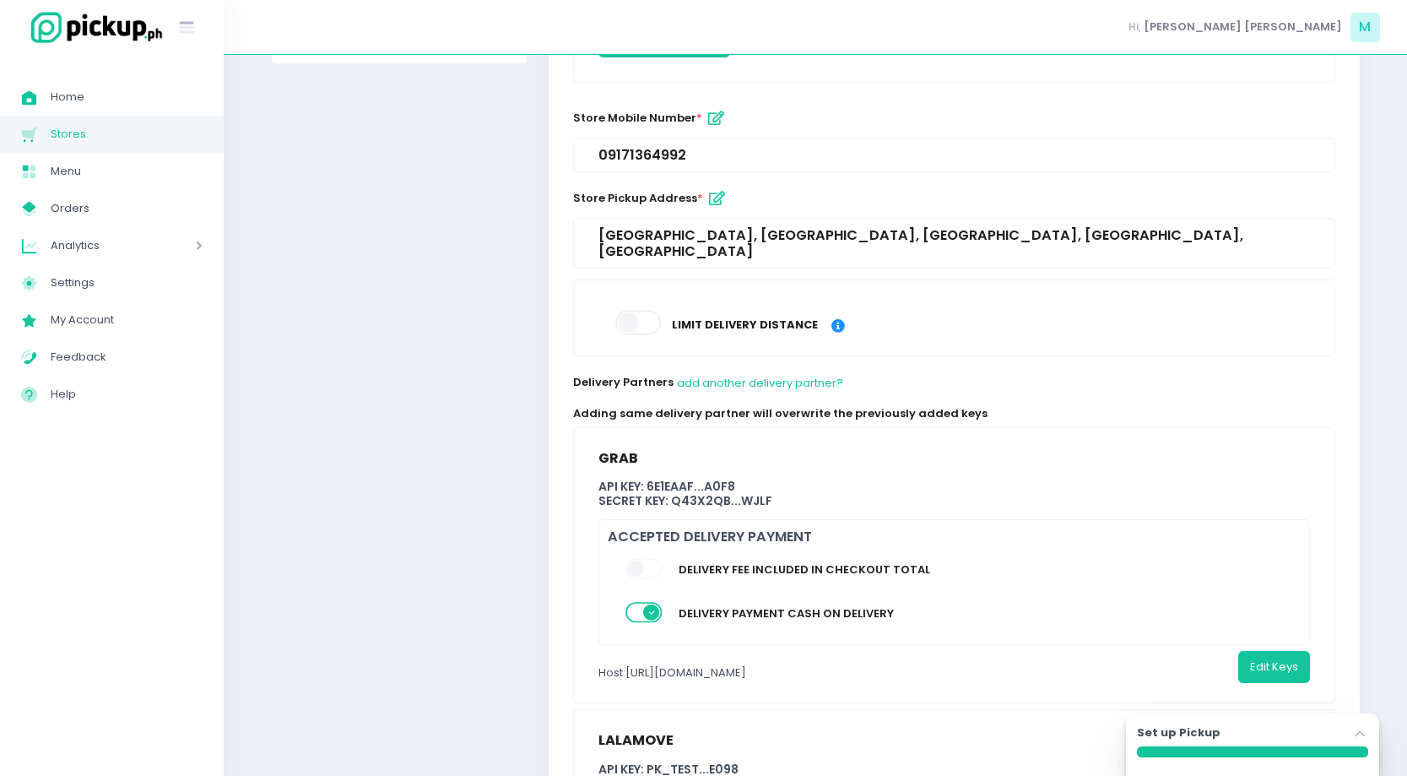
scroll to position [774, 0]
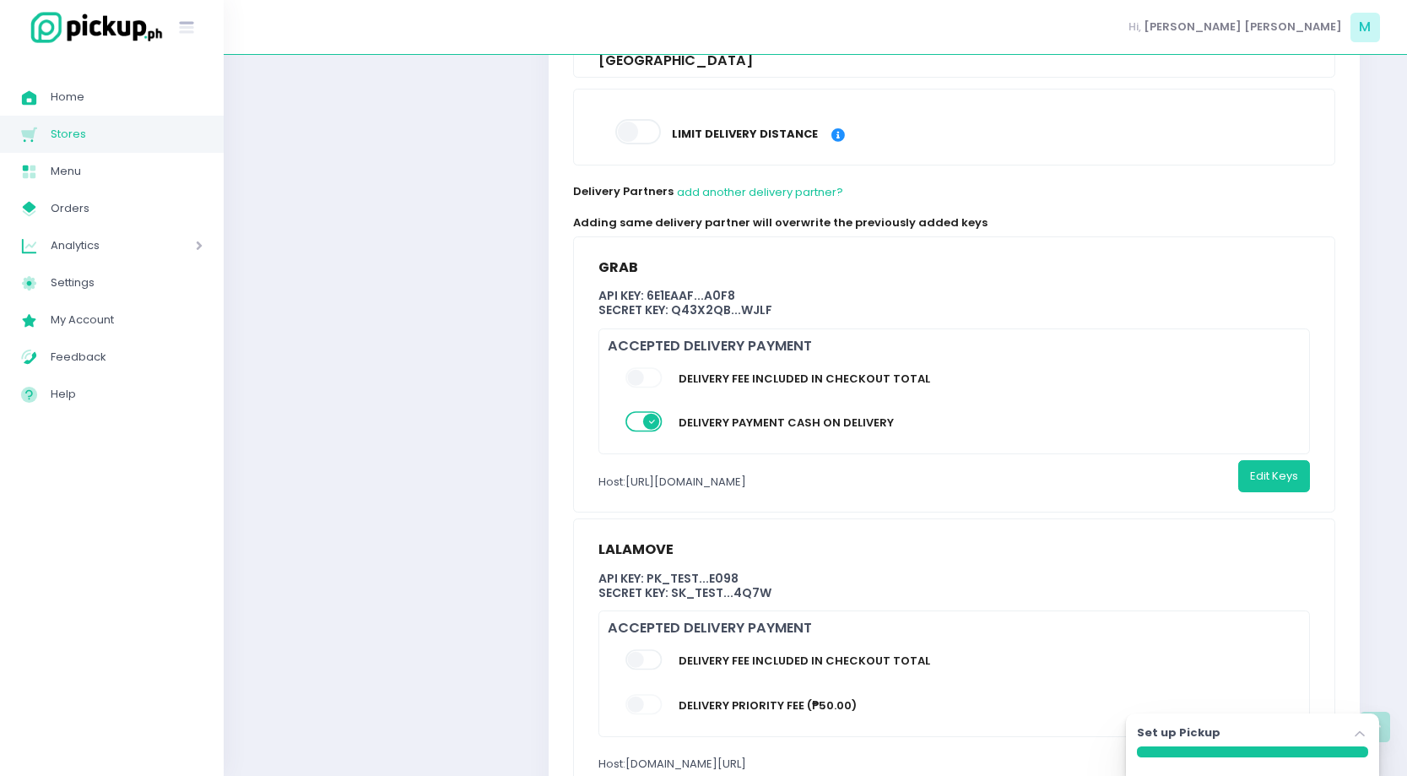
click at [641, 650] on span at bounding box center [644, 660] width 39 height 20
click at [653, 694] on span at bounding box center [644, 704] width 39 height 20
click at [649, 367] on span at bounding box center [644, 377] width 39 height 20
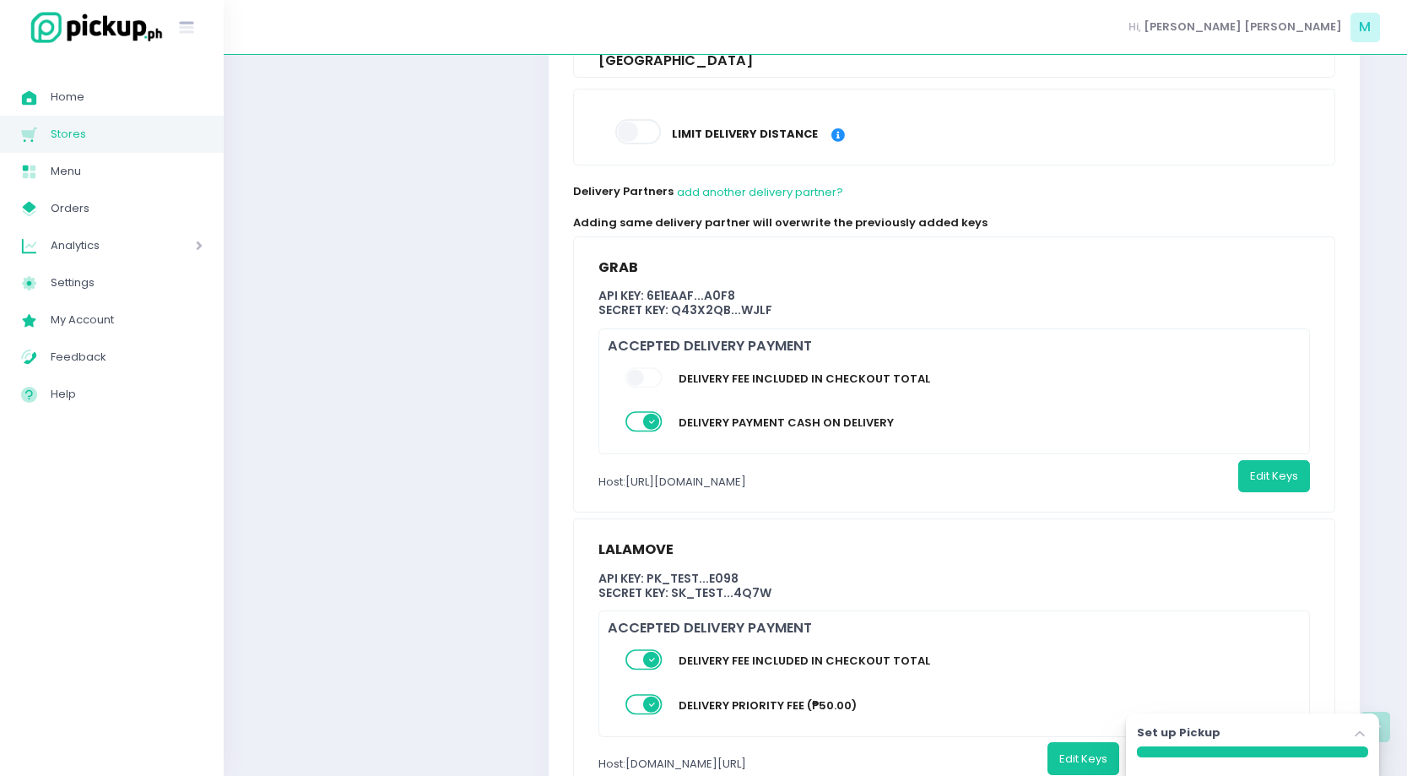
click at [644, 367] on span at bounding box center [644, 377] width 39 height 20
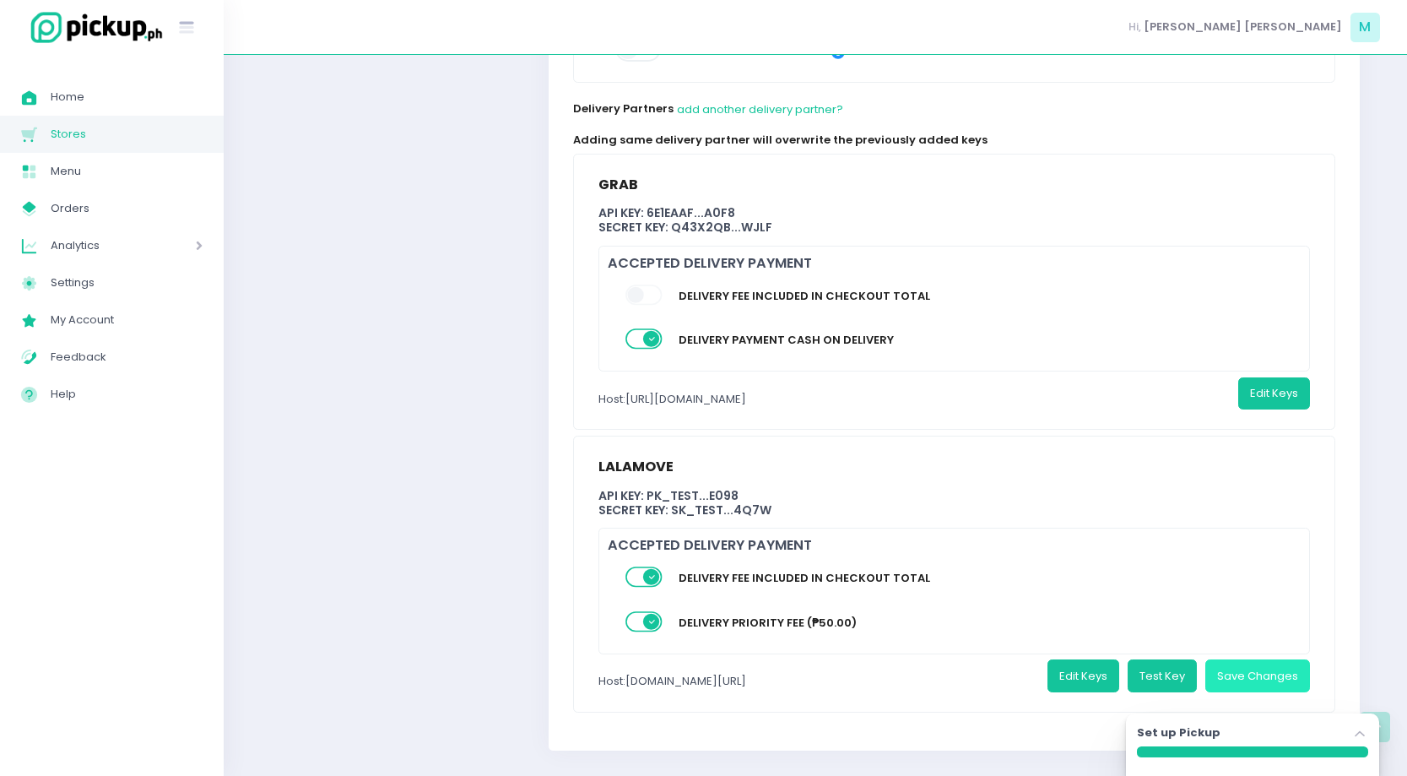
click at [1268, 662] on button "Save Changes" at bounding box center [1257, 675] width 105 height 32
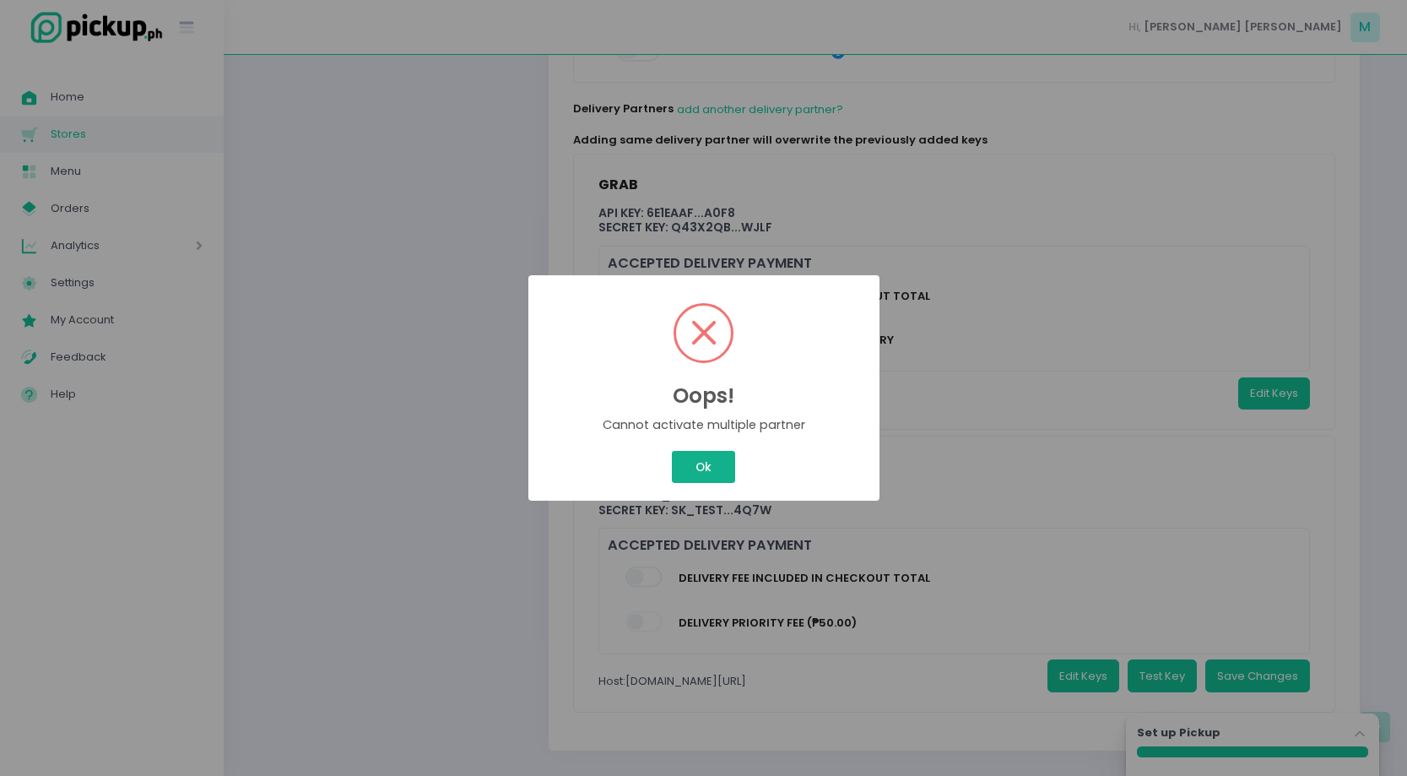
click at [717, 471] on button "Ok" at bounding box center [703, 467] width 62 height 32
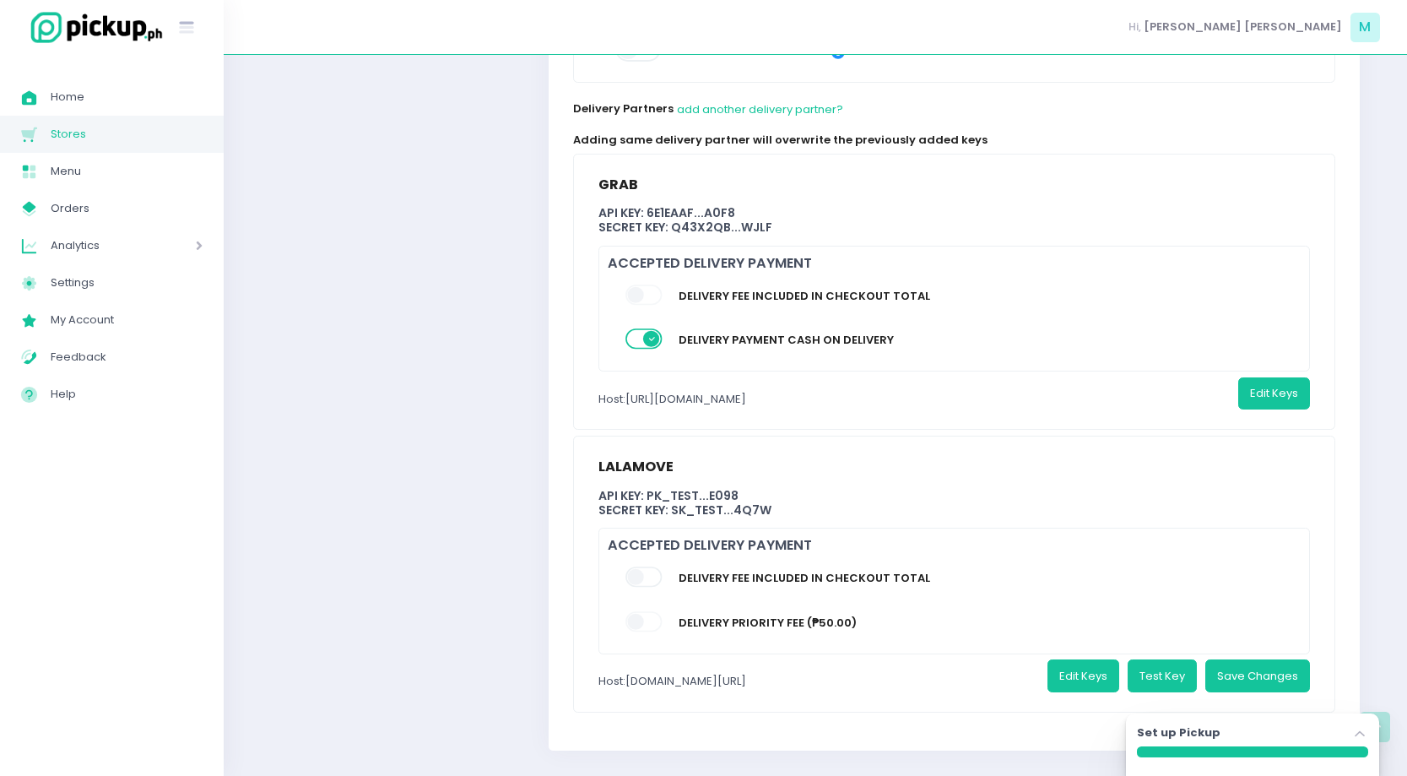
click at [657, 567] on span at bounding box center [644, 577] width 39 height 20
click at [1260, 659] on button "Save Changes" at bounding box center [1257, 675] width 105 height 32
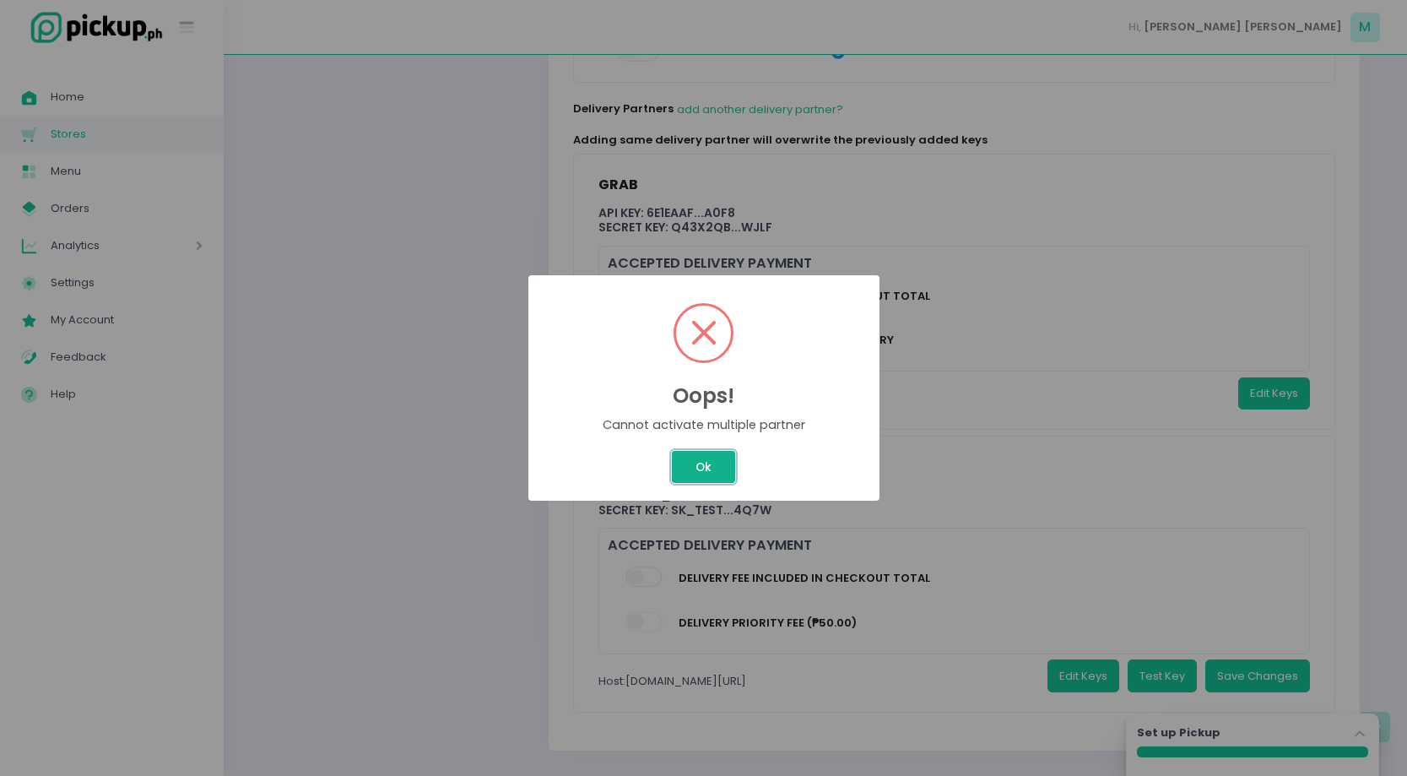
click at [709, 473] on button "Ok" at bounding box center [703, 467] width 62 height 32
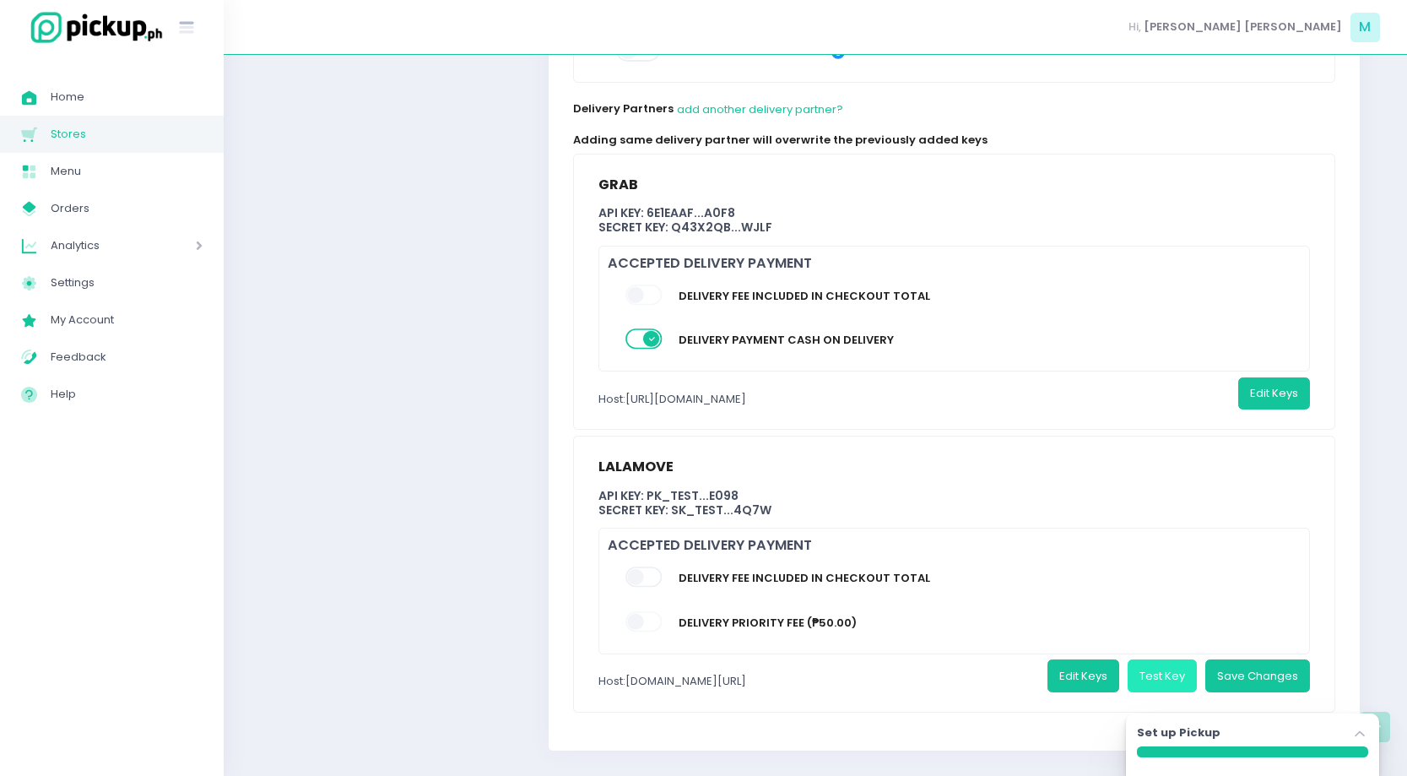
click at [1149, 659] on button "Test Key" at bounding box center [1161, 675] width 69 height 32
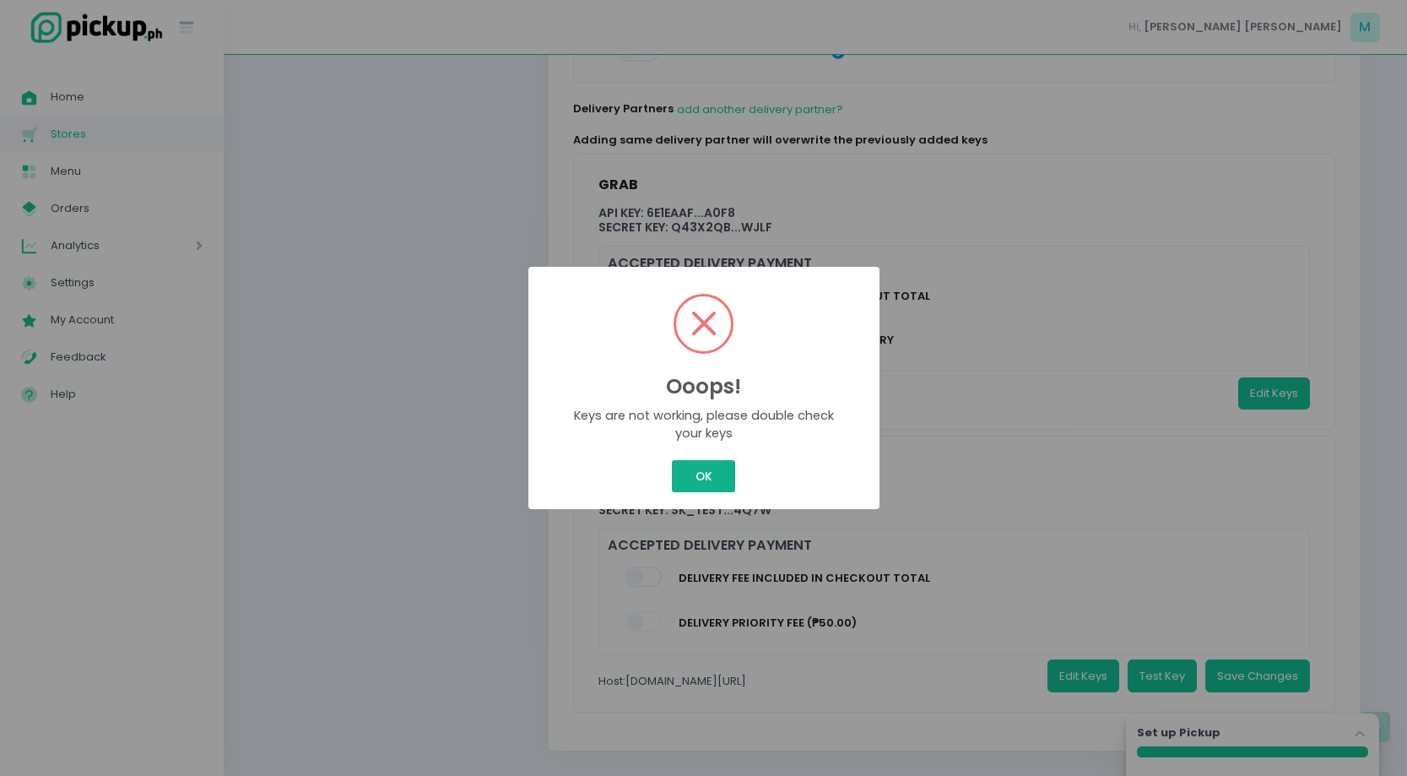
click at [713, 461] on button "OK" at bounding box center [703, 476] width 63 height 32
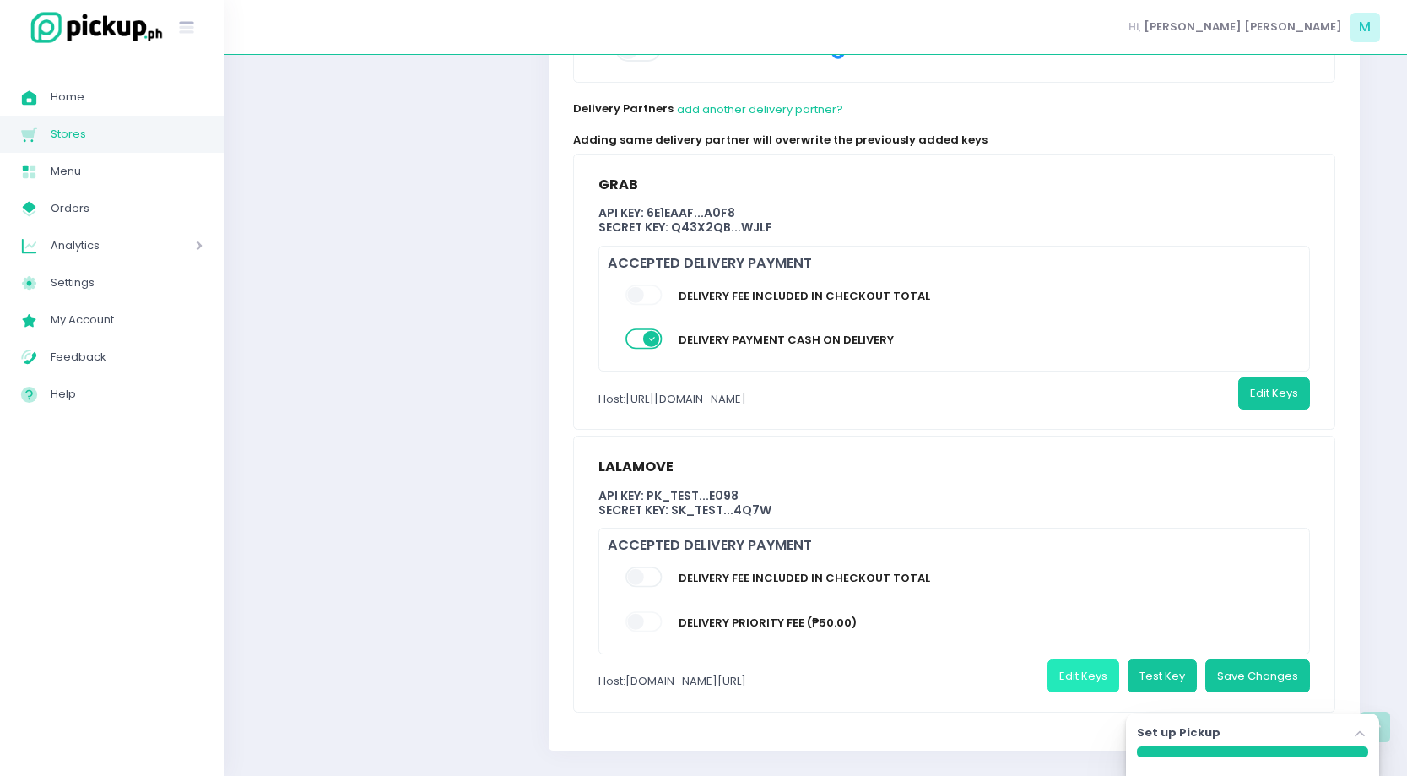
click at [1068, 662] on button "Edit Keys" at bounding box center [1083, 675] width 72 height 32
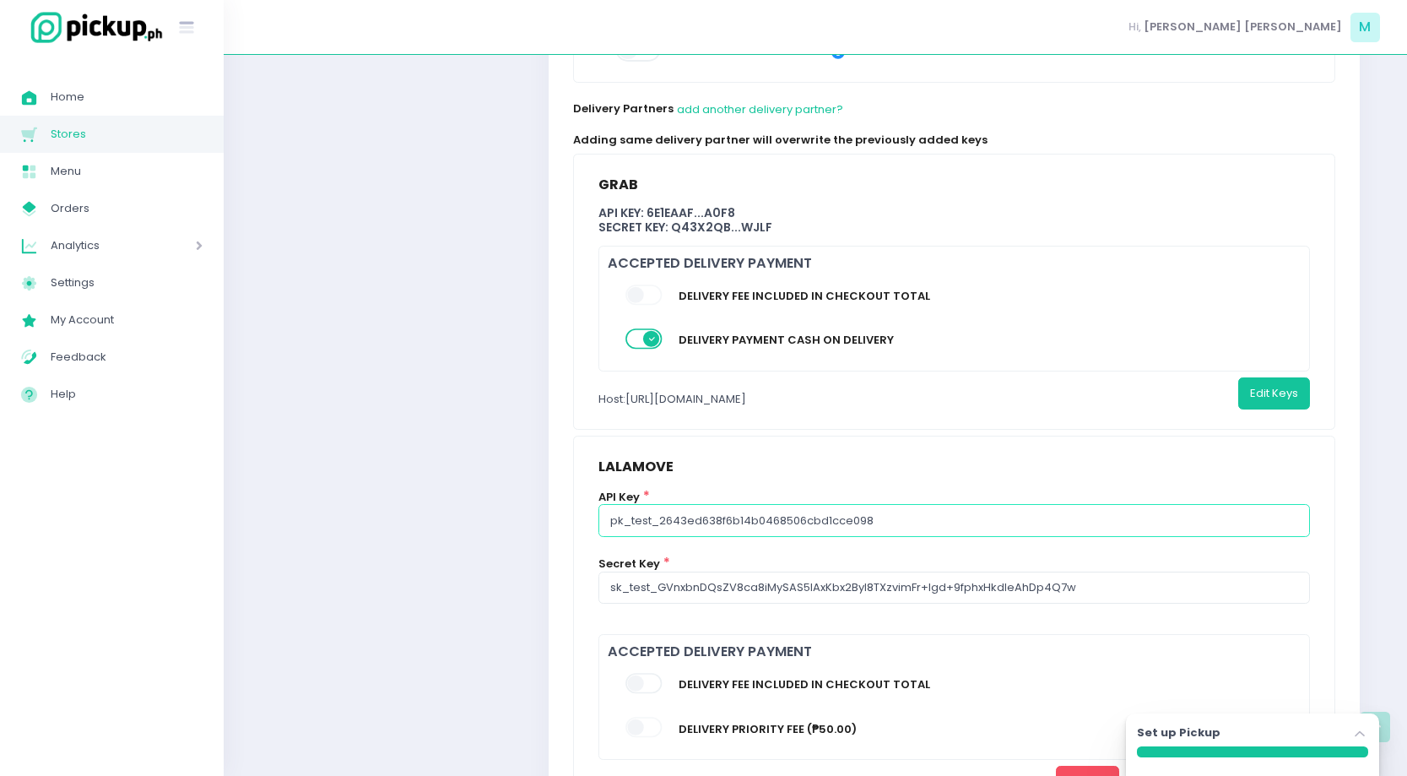
click at [814, 504] on input "pk_test_2643ed638f6b14b0468506cbd1cce098" at bounding box center [953, 520] width 711 height 32
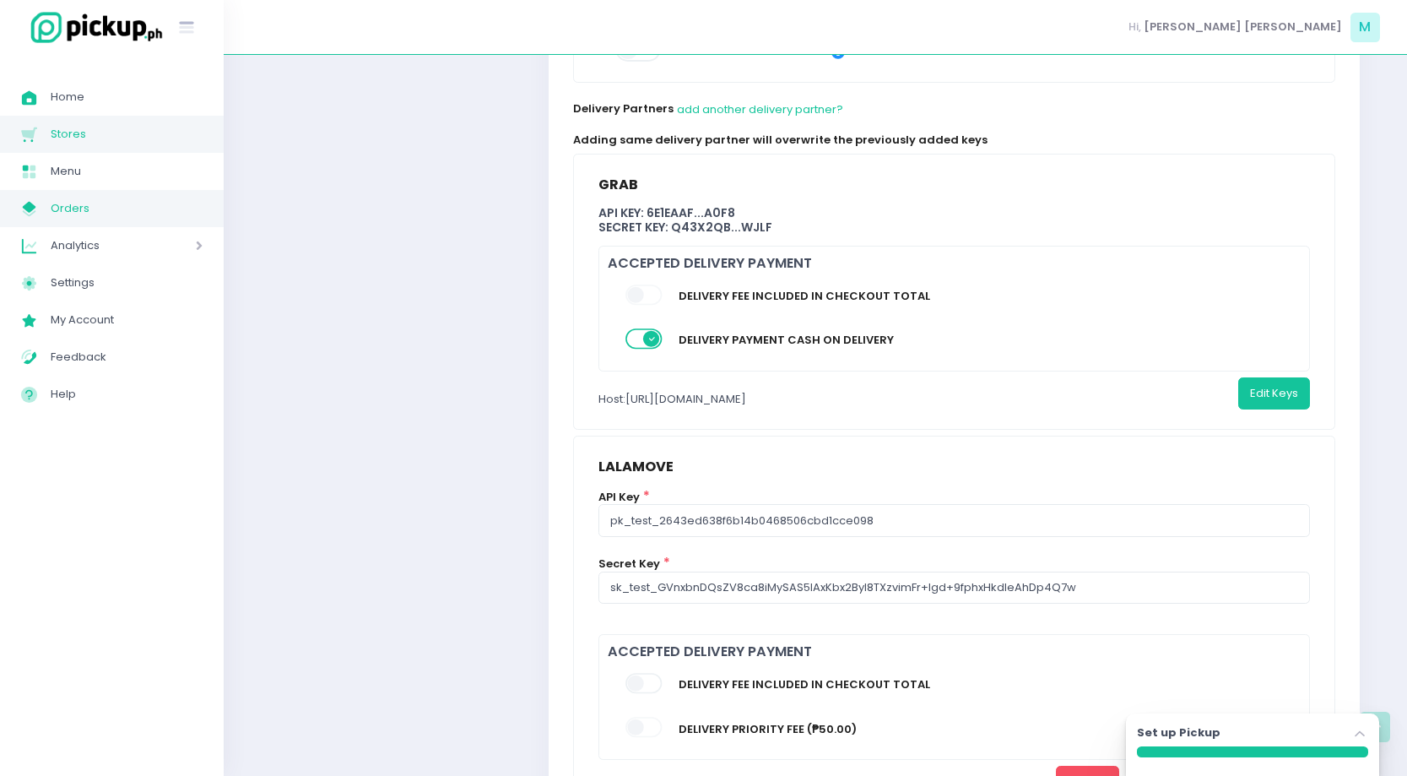
click at [98, 201] on span "Orders" at bounding box center [127, 208] width 152 height 22
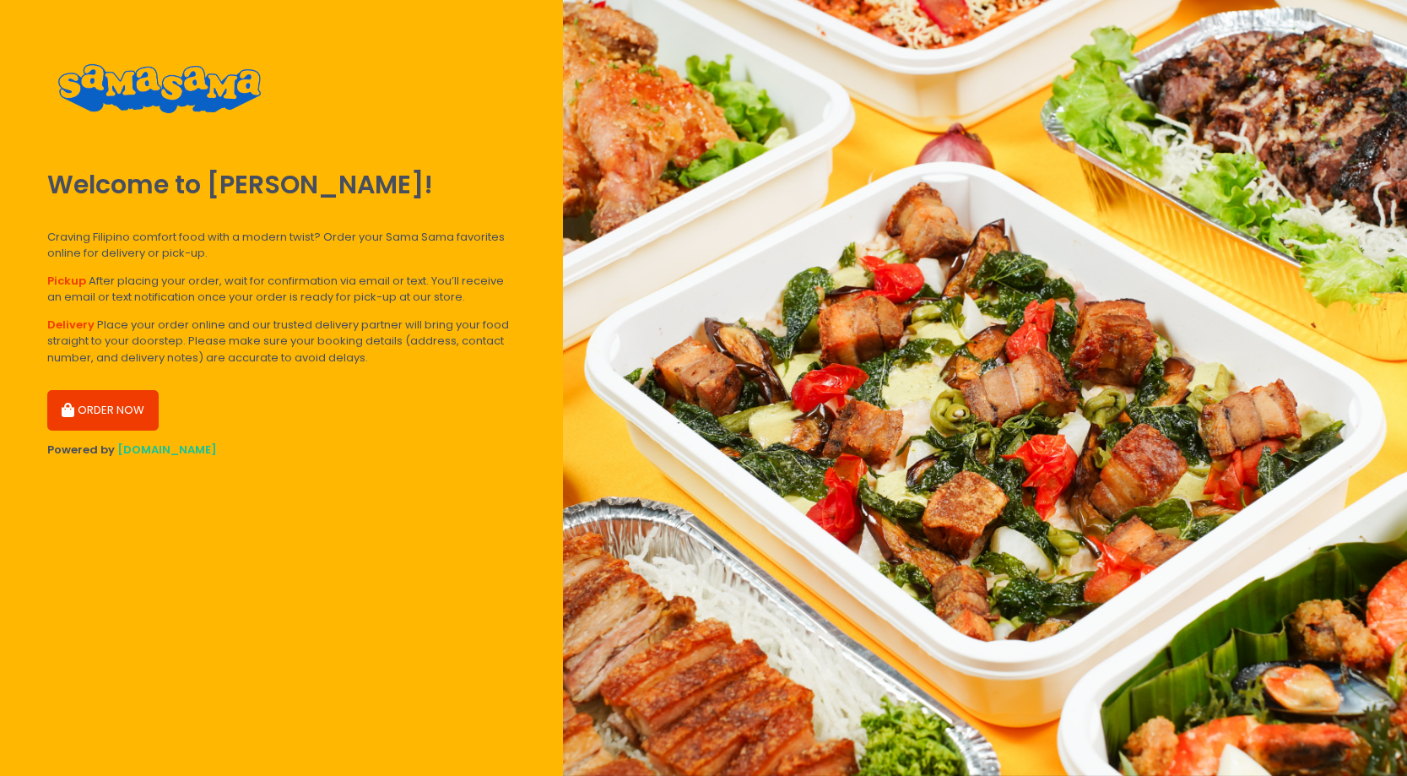
click at [128, 398] on button "ORDER NOW" at bounding box center [102, 410] width 111 height 41
